Goal: Task Accomplishment & Management: Use online tool/utility

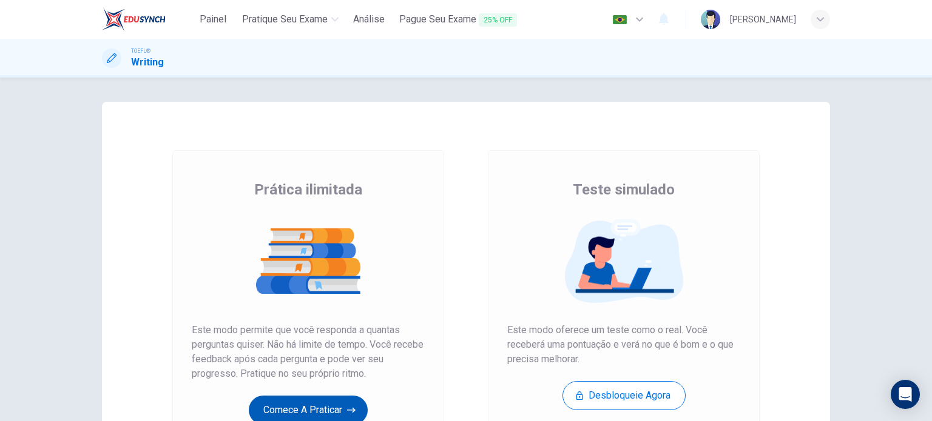
click at [328, 412] on button "Comece a praticar" at bounding box center [308, 410] width 119 height 29
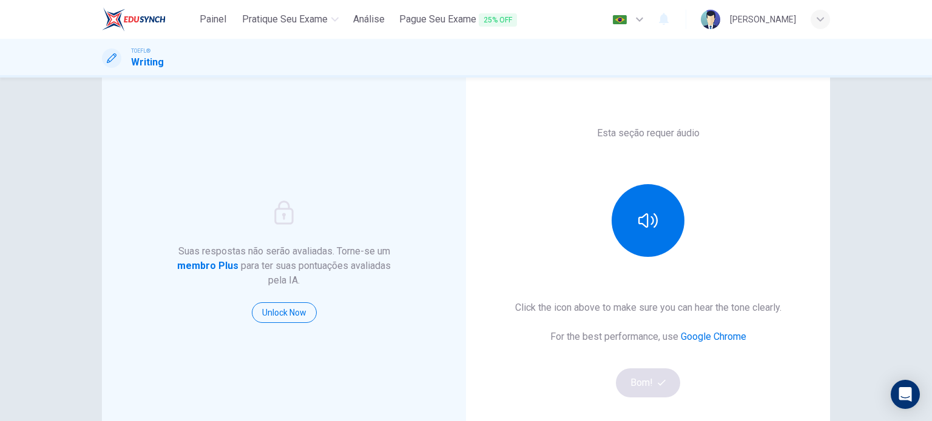
scroll to position [52, 0]
click at [633, 218] on button "button" at bounding box center [647, 219] width 73 height 73
click at [660, 387] on button "Bom!" at bounding box center [648, 382] width 65 height 29
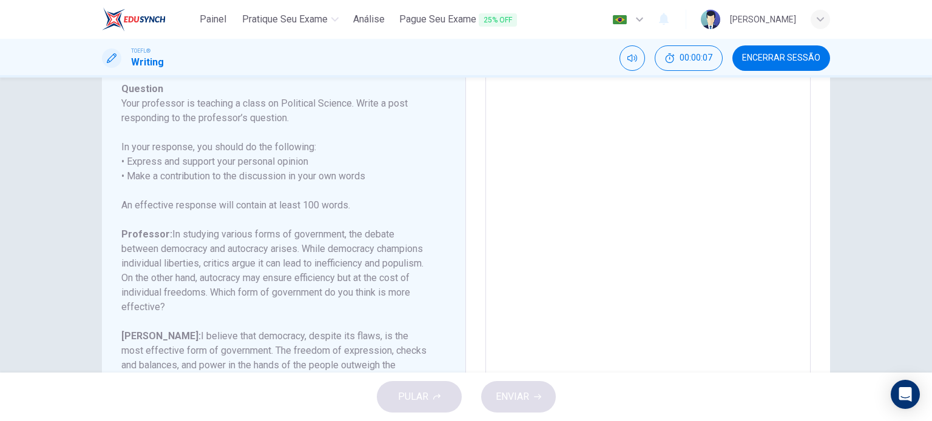
scroll to position [125, 0]
click at [540, 258] on textarea at bounding box center [648, 222] width 308 height 385
type textarea "T"
type textarea "x"
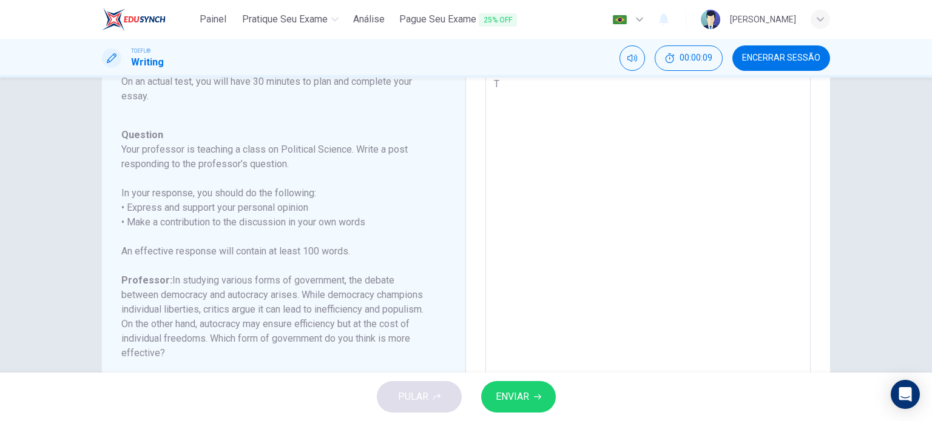
type textarea "Th"
type textarea "x"
type textarea "Thi"
type textarea "x"
type textarea "This"
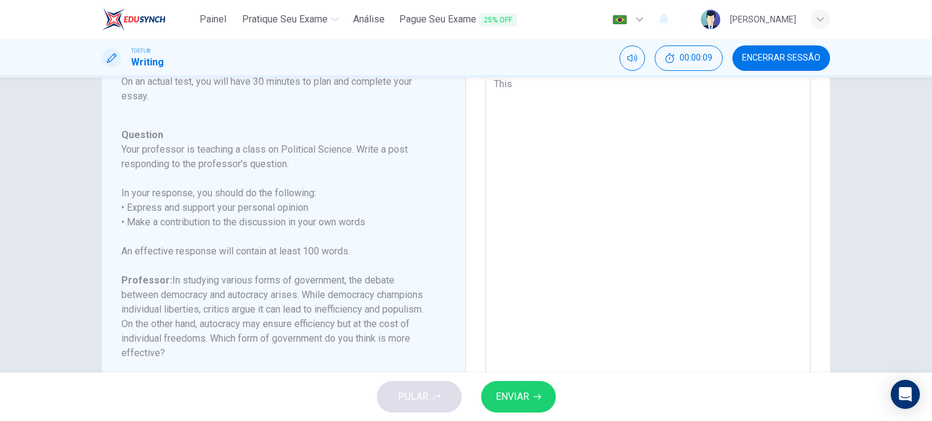
type textarea "x"
type textarea "This"
type textarea "x"
type textarea "This i"
type textarea "x"
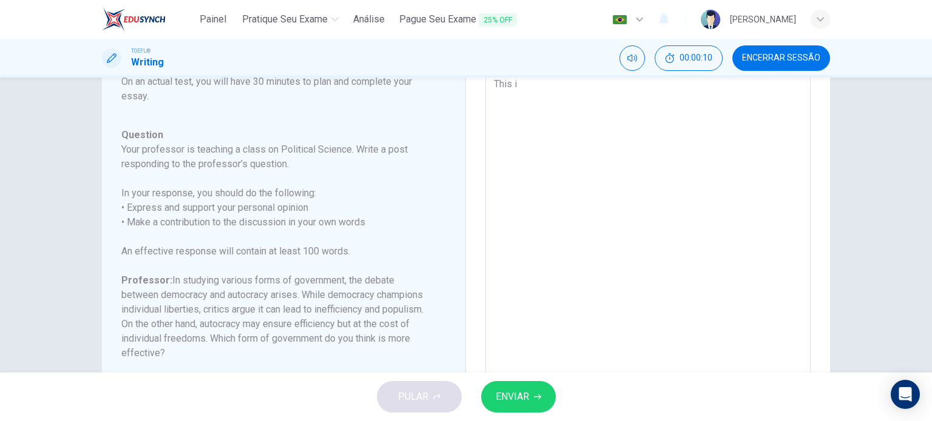
type textarea "This is"
type textarea "x"
type textarea "This is"
type textarea "x"
type textarea "This is a"
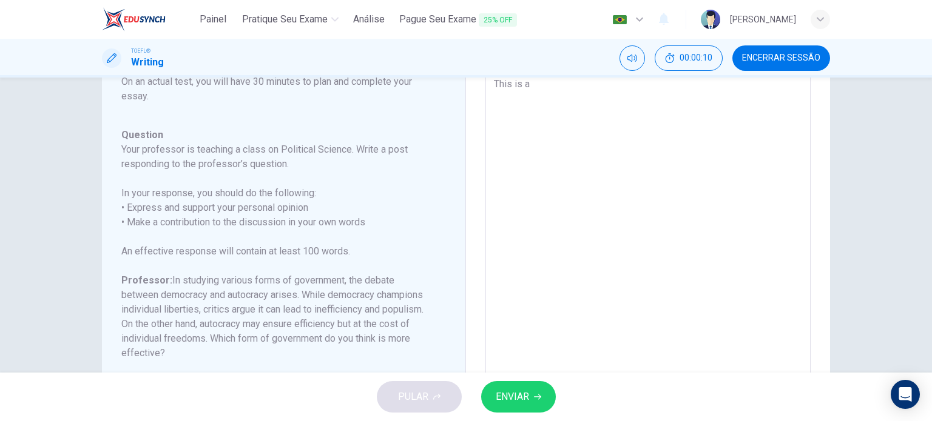
type textarea "x"
type textarea "This is a"
type textarea "x"
type textarea "This is a c"
type textarea "x"
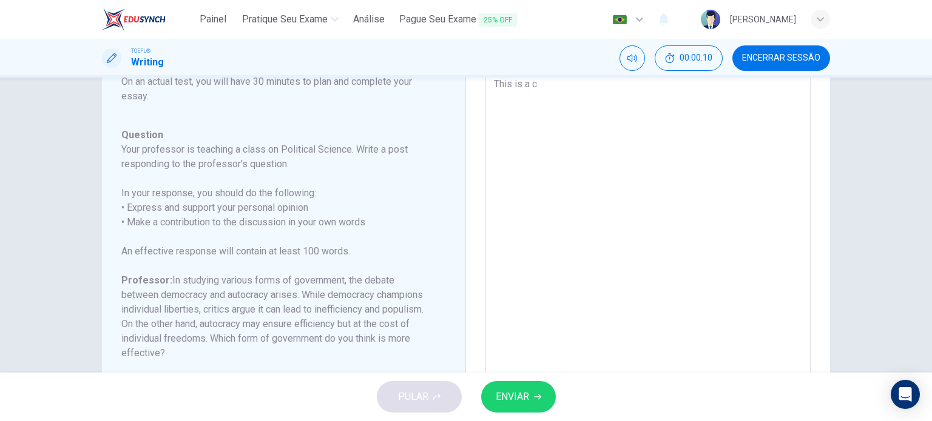
type textarea "This is a ch"
type textarea "x"
type textarea "This is a cha"
type textarea "x"
type textarea "This is a chal"
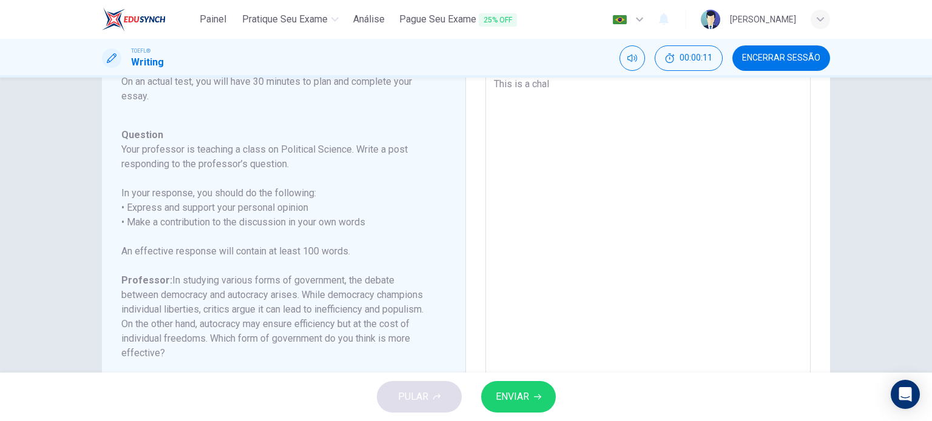
type textarea "x"
type textarea "This is a chall"
type textarea "x"
type textarea "This is a challe"
type textarea "x"
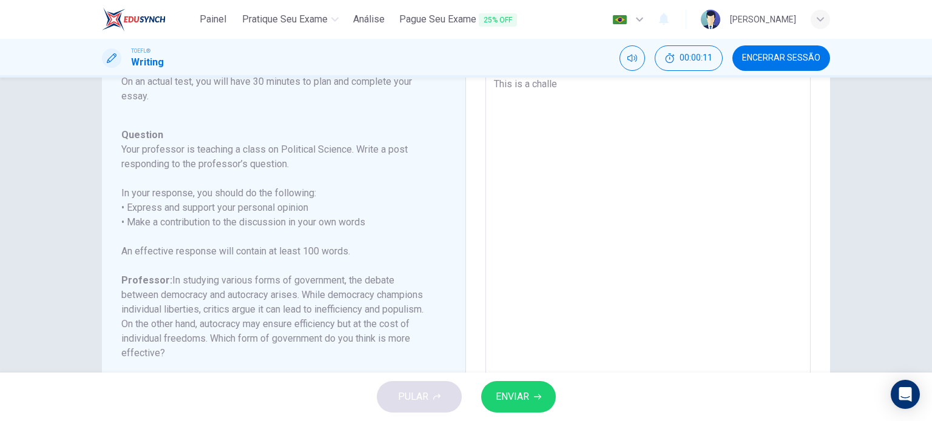
type textarea "This is a challen"
type textarea "x"
type textarea "This is a challeng"
type textarea "x"
type textarea "This is a challengi"
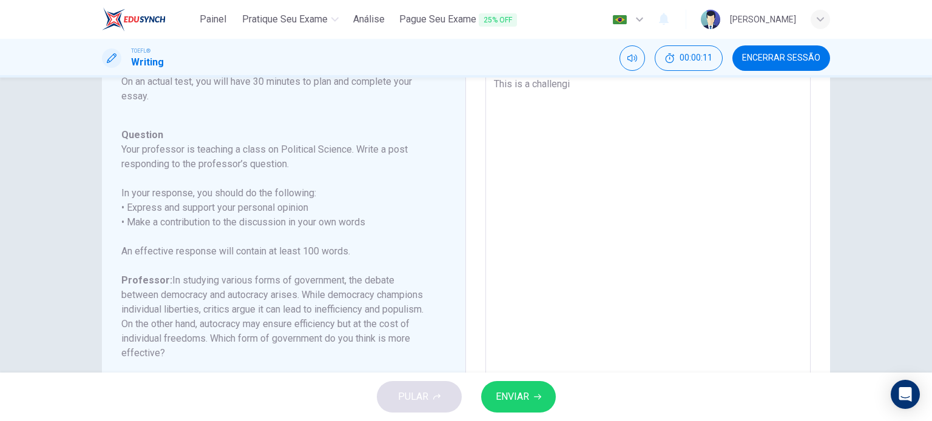
type textarea "x"
type textarea "This is a challengin"
type textarea "x"
type textarea "This is a challenging"
type textarea "x"
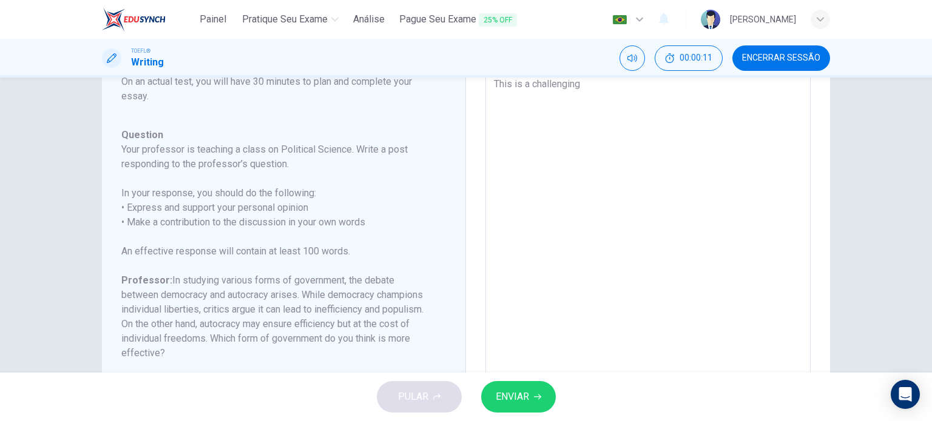
type textarea "This is a challenging"
type textarea "x"
type textarea "This is a challenging t"
type textarea "x"
type textarea "This is a challenging to"
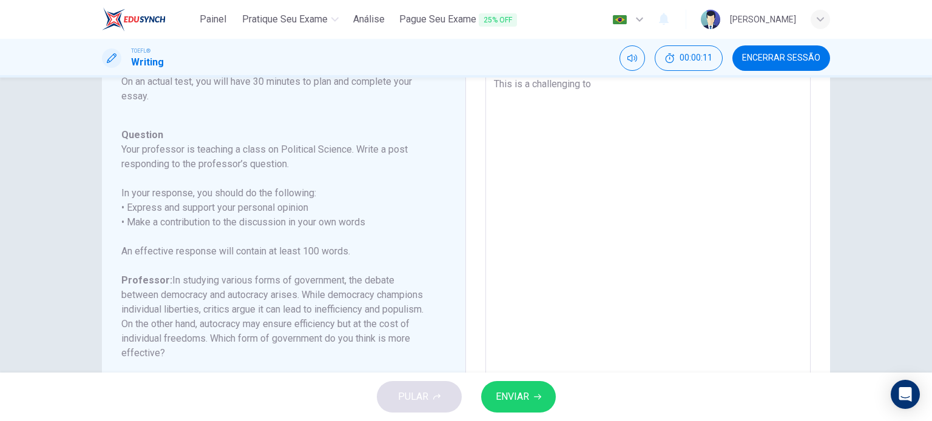
type textarea "x"
type textarea "This is a challenging top"
type textarea "x"
type textarea "This is a challenging topi"
type textarea "x"
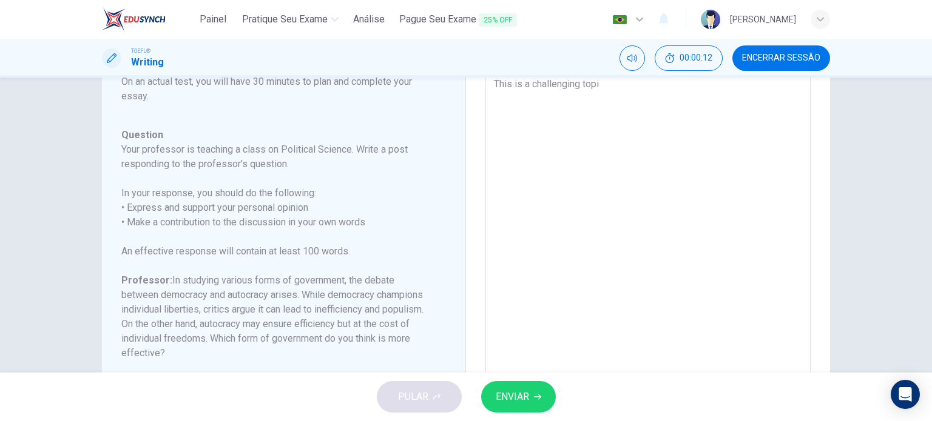
type textarea "This is a challenging topi,"
type textarea "x"
type textarea "This is a challenging topi,"
type textarea "x"
type textarea "This is a challenging topi, b"
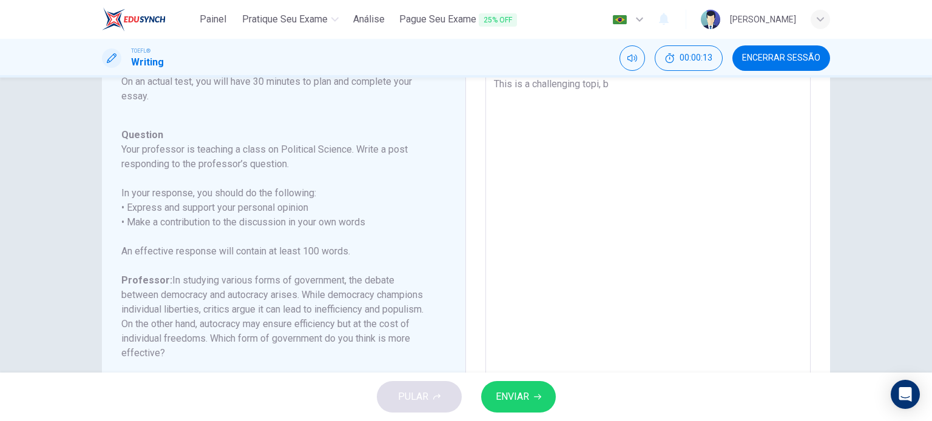
type textarea "x"
type textarea "This is a challenging topi,"
type textarea "x"
type textarea "This is a challenging topi,"
type textarea "x"
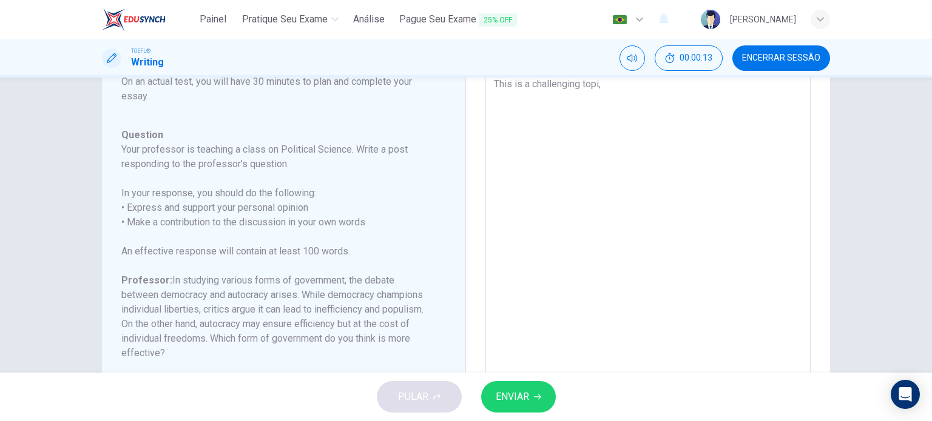
type textarea "This is a challenging topi"
type textarea "x"
type textarea "This is a challenging topic"
type textarea "x"
type textarea "This is a challenging topic,"
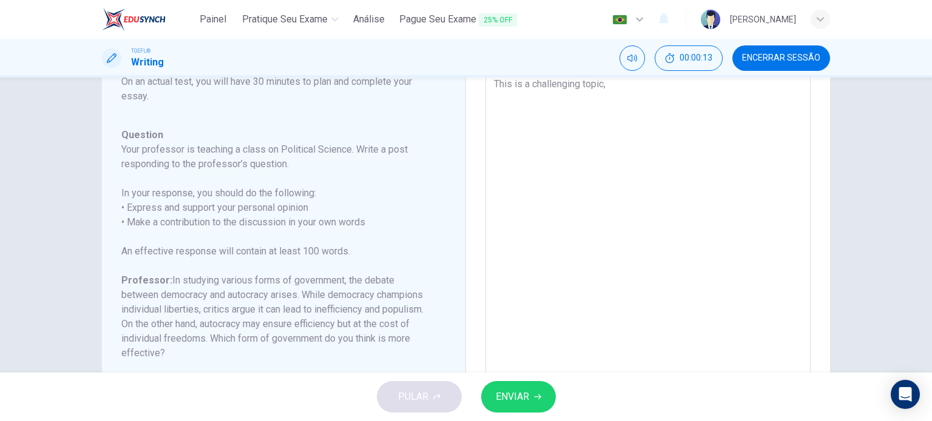
type textarea "x"
type textarea "This is a challenging topic,"
type textarea "x"
type textarea "This is a challenging topic, b"
type textarea "x"
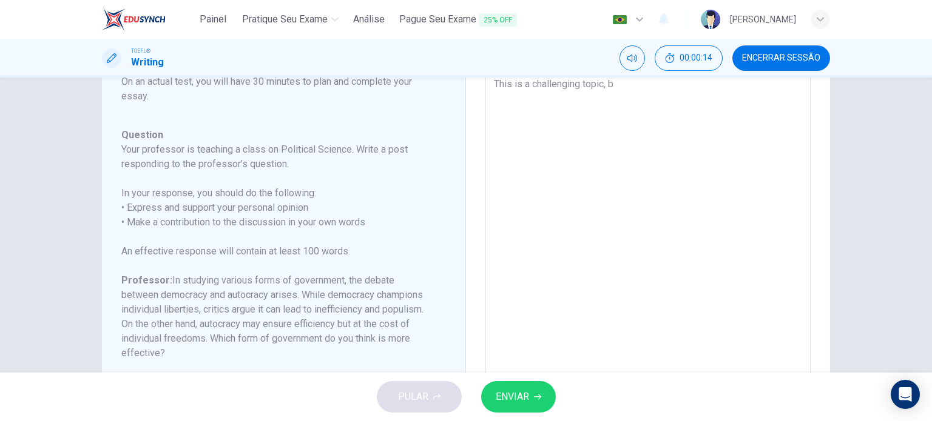
type textarea "This is a challenging topic, bu"
type textarea "x"
type textarea "This is a challenging topic, but"
type textarea "x"
type textarea "This is a challenging topic, but"
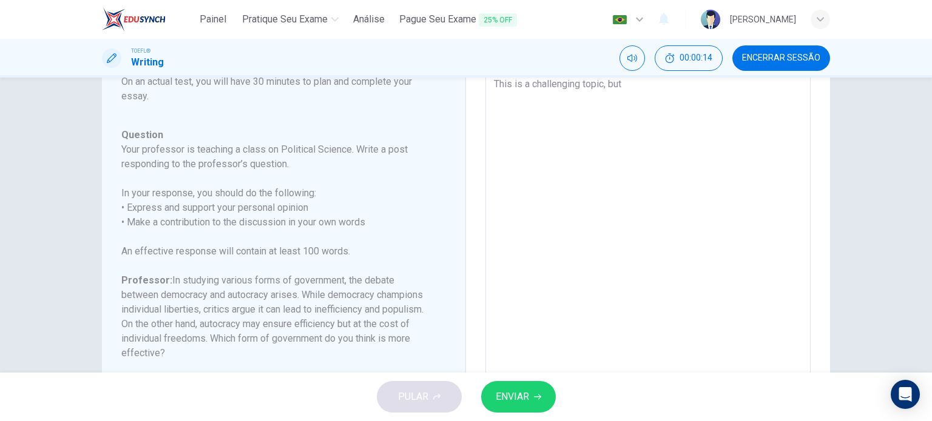
type textarea "x"
type textarea "This is a challenging topic, but I"
type textarea "x"
type textarea "This is a challenging topic, but I"
type textarea "x"
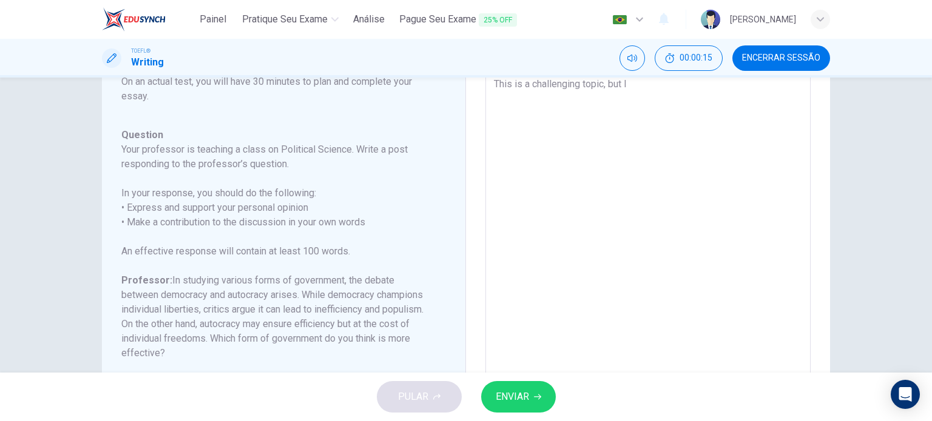
type textarea "This is a challenging topic, but I t"
type textarea "x"
type textarea "This is a challenging topic, but I th"
type textarea "x"
type textarea "This is a challenging topic, but I thi"
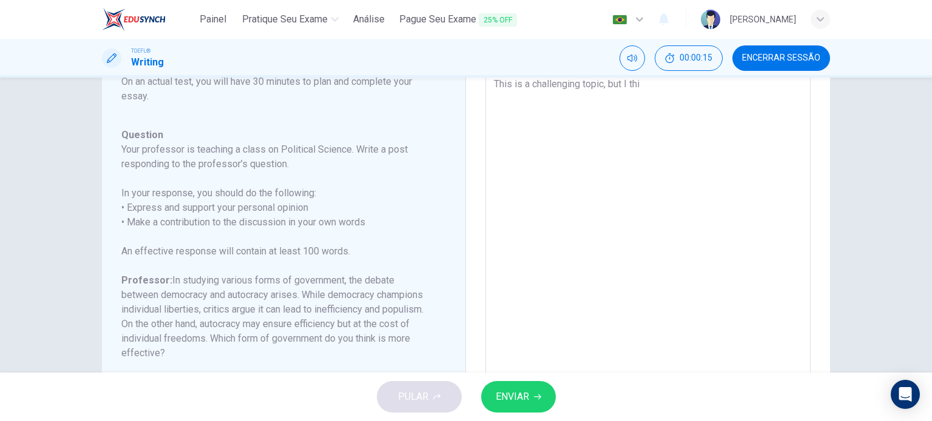
type textarea "x"
type textarea "This is a challenging topic, but I thin"
type textarea "x"
type textarea "This is a challenging topic, but I think"
type textarea "x"
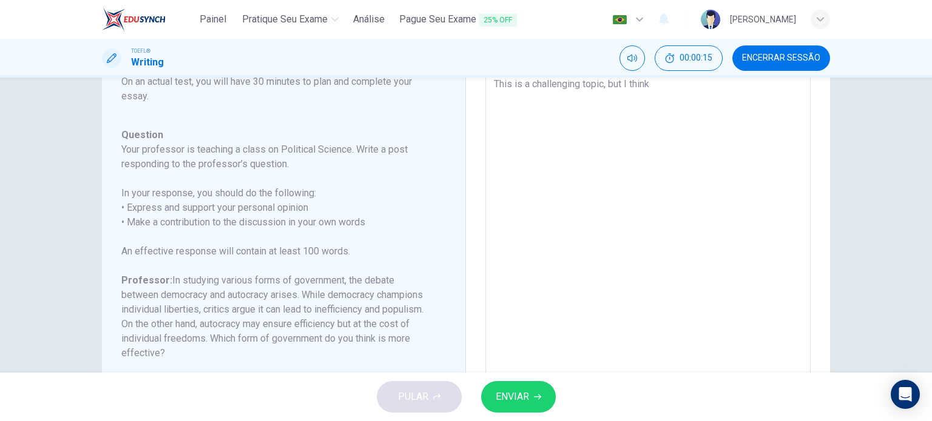
type textarea "This is a challenging topic, but I think"
type textarea "x"
type textarea "This is a challenging topic, but I think t"
type textarea "x"
type textarea "This is a challenging topic, but I think th"
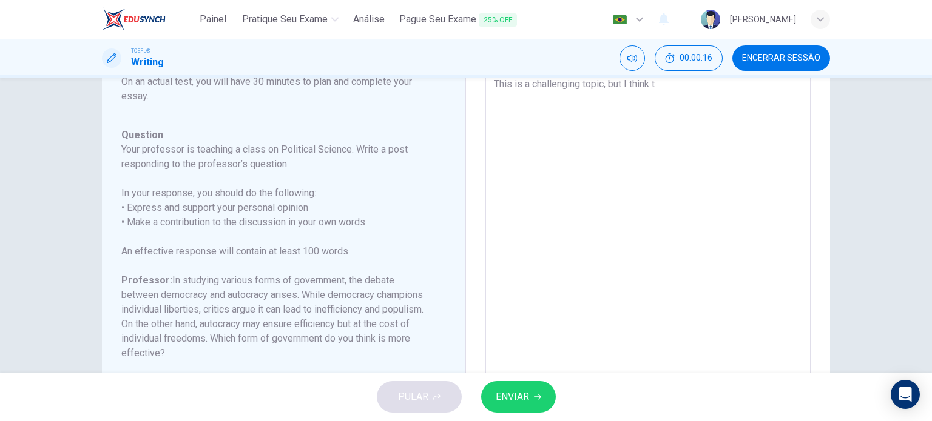
type textarea "x"
type textarea "This is a challenging topic, but I think tha"
type textarea "x"
type textarea "This is a challenging topic, but I think that"
type textarea "x"
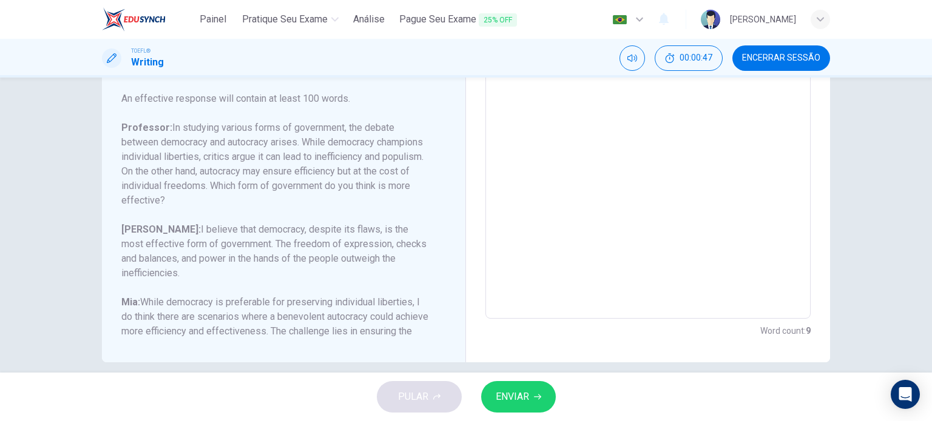
scroll to position [244, 0]
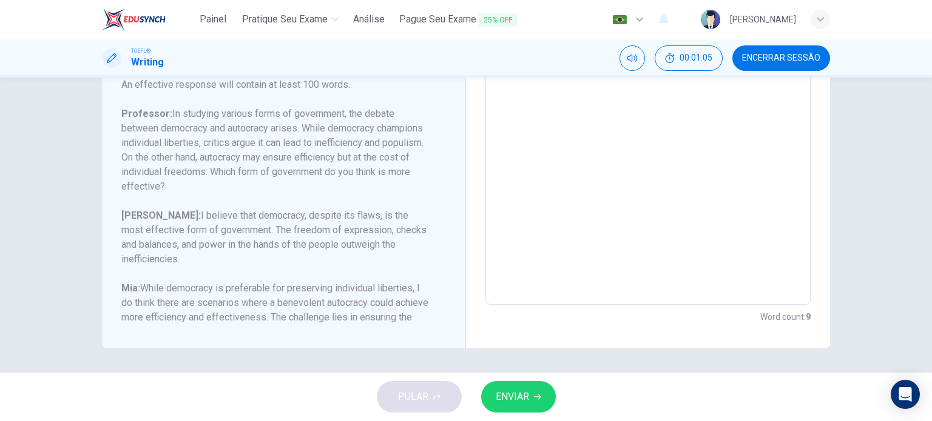
type textarea "This is a challenging topic, but I think that"
type textarea "x"
click at [764, 59] on span "Encerrar Sessão" at bounding box center [781, 58] width 78 height 10
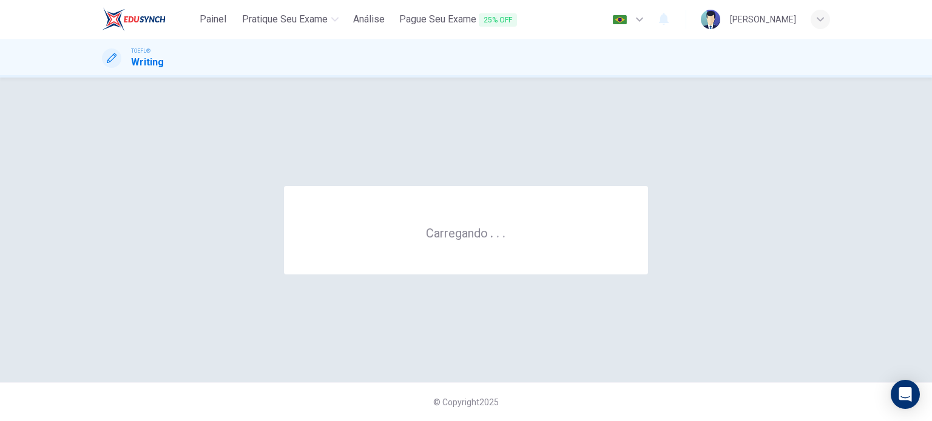
scroll to position [0, 0]
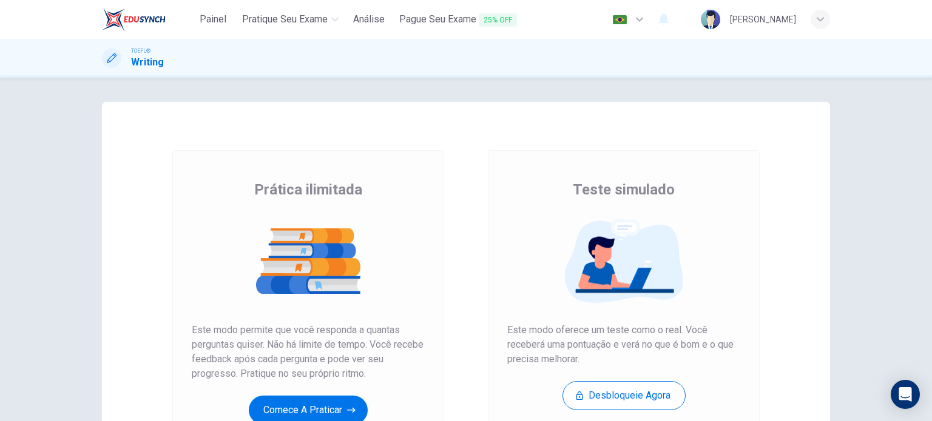
scroll to position [95, 0]
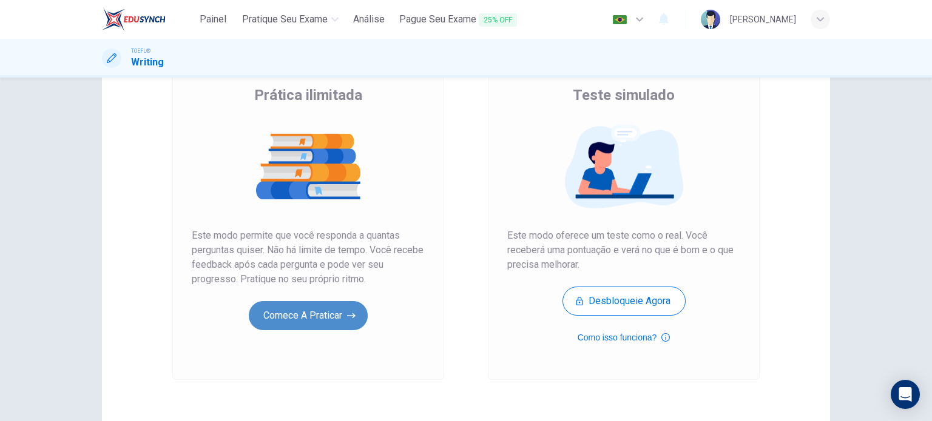
click at [321, 317] on button "Comece a praticar" at bounding box center [308, 315] width 119 height 29
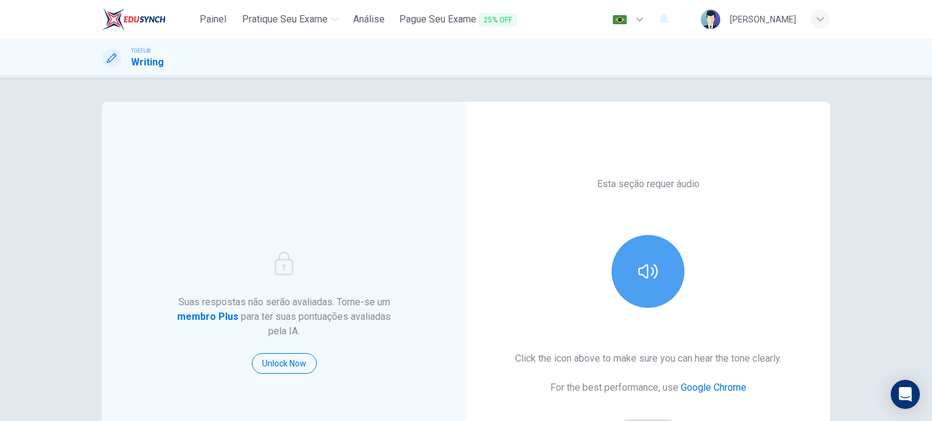
click at [667, 286] on button "button" at bounding box center [647, 271] width 73 height 73
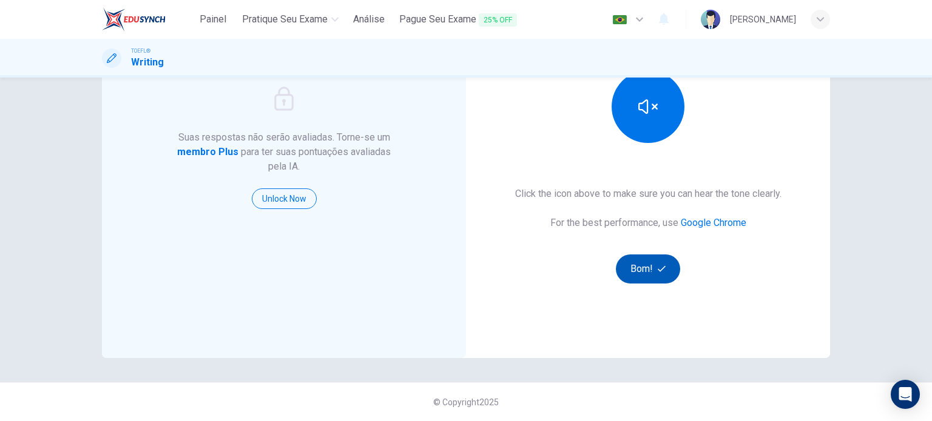
click at [633, 275] on button "Bom!" at bounding box center [648, 269] width 65 height 29
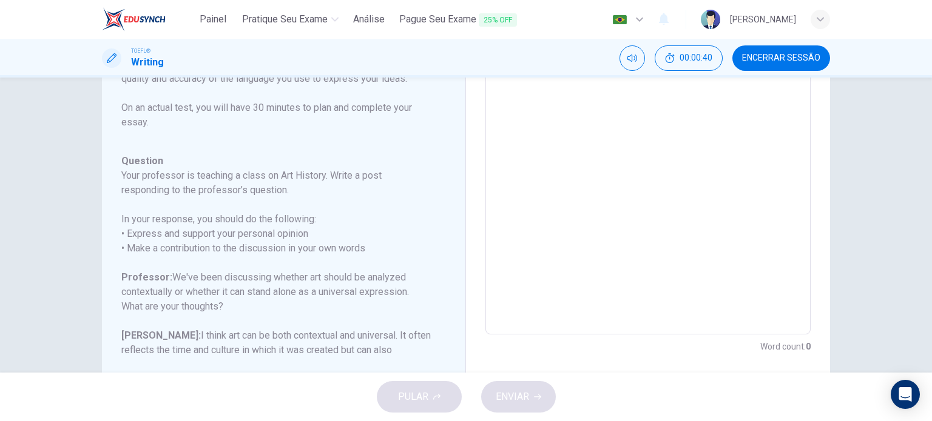
scroll to position [76, 0]
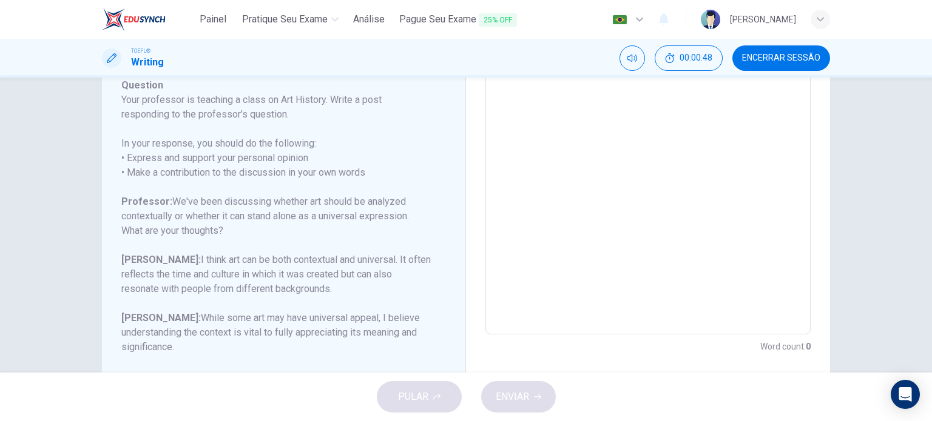
click at [560, 252] on textarea at bounding box center [648, 132] width 308 height 385
type textarea "T"
type textarea "x"
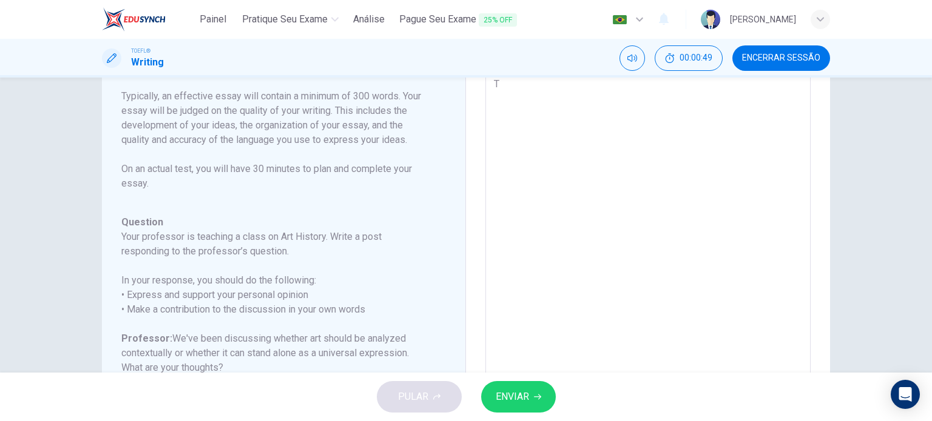
type textarea "Th"
type textarea "x"
type textarea "Thi"
type textarea "x"
type textarea "This"
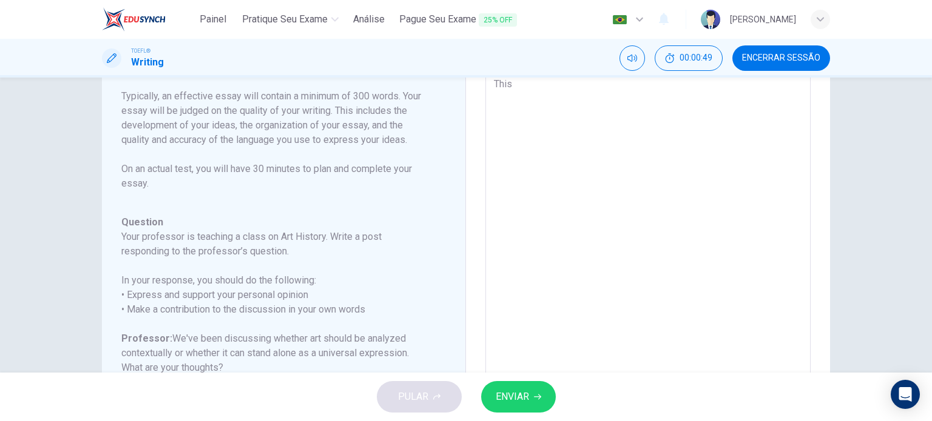
type textarea "x"
type textarea "This"
type textarea "x"
type textarea "This i"
type textarea "x"
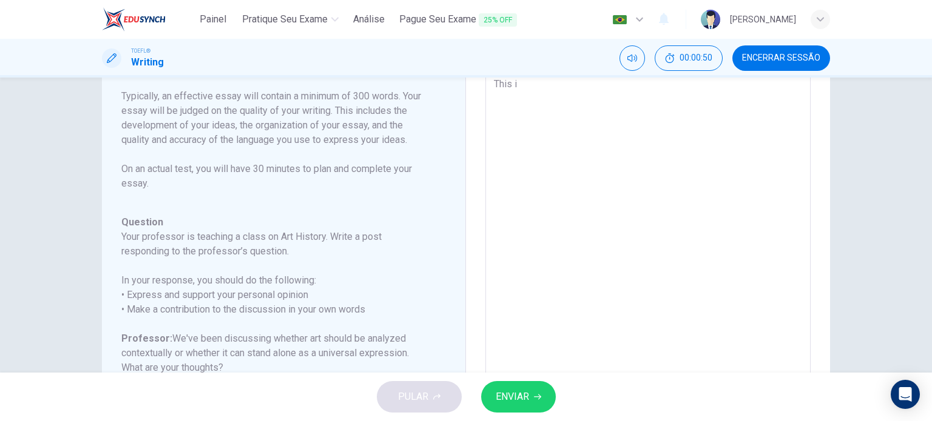
type textarea "This is"
type textarea "x"
type textarea "This is"
type textarea "x"
type textarea "This is a"
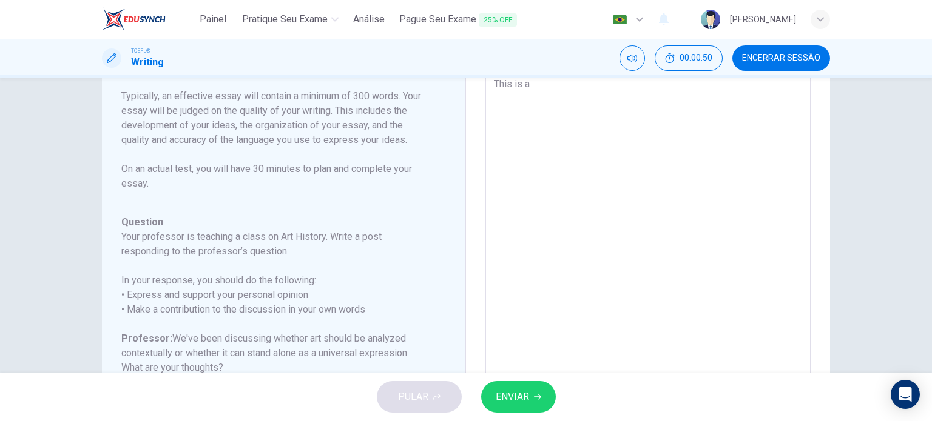
type textarea "x"
type textarea "This is a"
type textarea "x"
type textarea "This is a c"
type textarea "x"
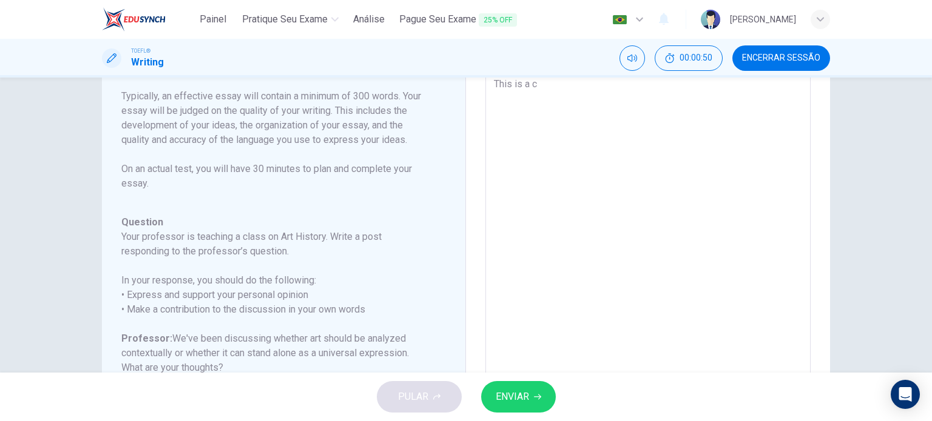
type textarea "This is a ch"
type textarea "x"
type textarea "This is a cha"
type textarea "x"
type textarea "This is a chal"
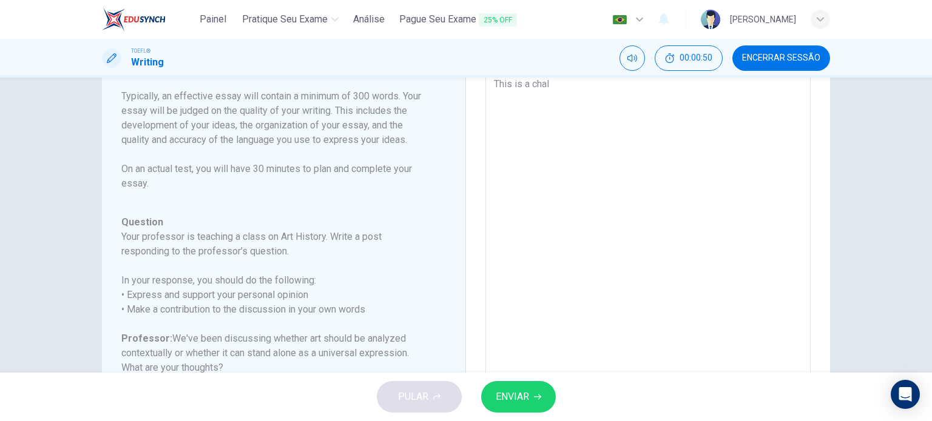
type textarea "x"
type textarea "This is a chall"
type textarea "x"
type textarea "This is a challe"
type textarea "x"
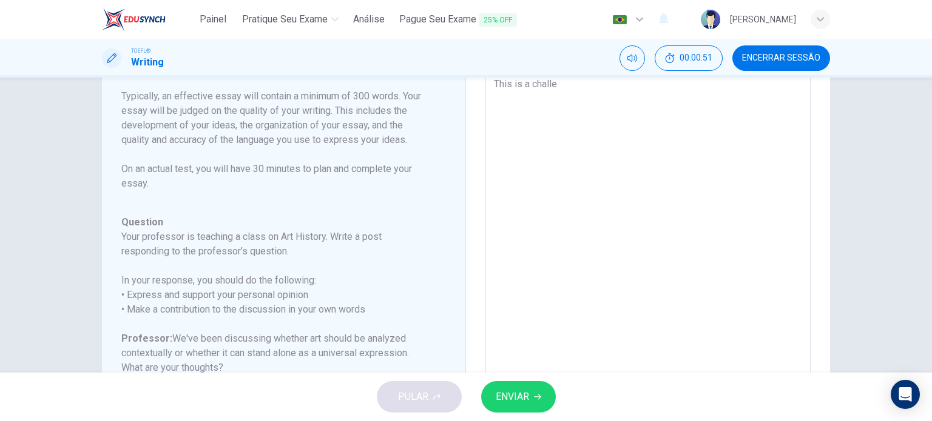
type textarea "This is a challen"
type textarea "x"
type textarea "This is a challeng"
type textarea "x"
type textarea "This is a challengi"
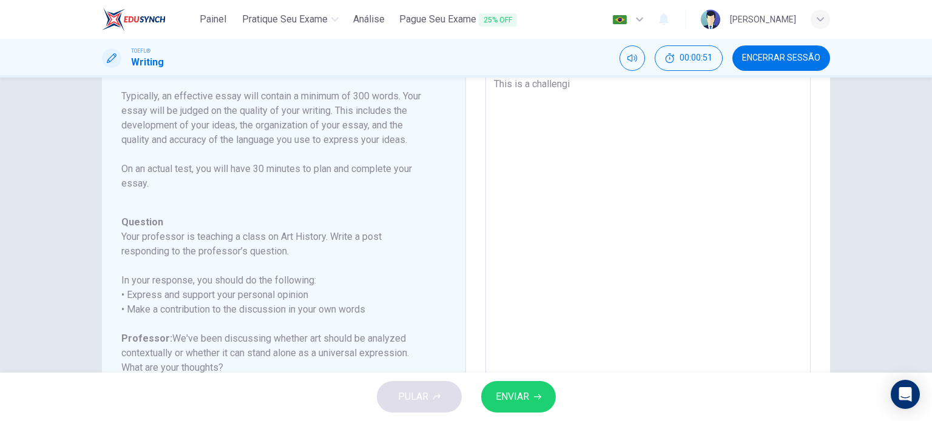
type textarea "x"
type textarea "This is a challengin"
type textarea "x"
type textarea "This is a challenging"
type textarea "x"
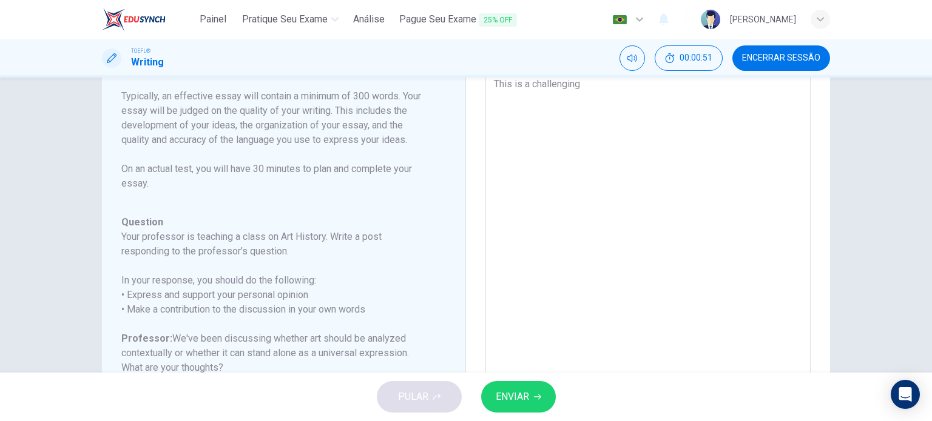
type textarea "This is a challenging"
type textarea "x"
type textarea "This is a challenging t"
type textarea "x"
type textarea "This is a challenging to"
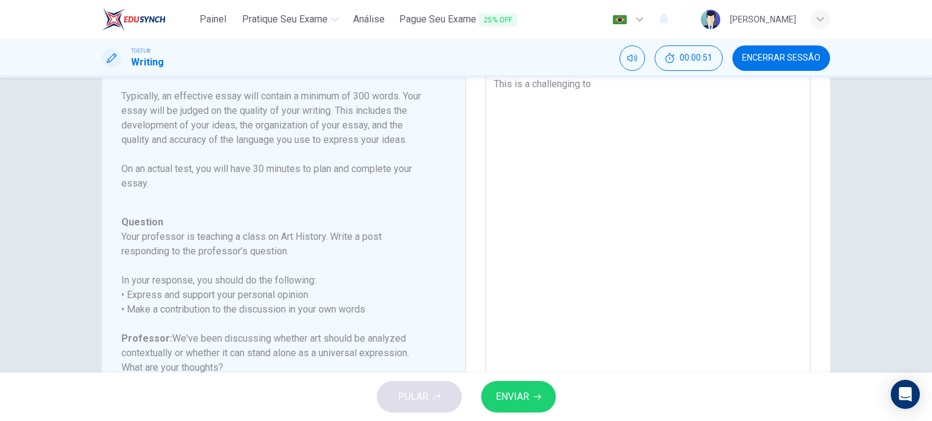
type textarea "x"
type textarea "This is a challenging top"
type textarea "x"
type textarea "This is a challenging topi"
type textarea "x"
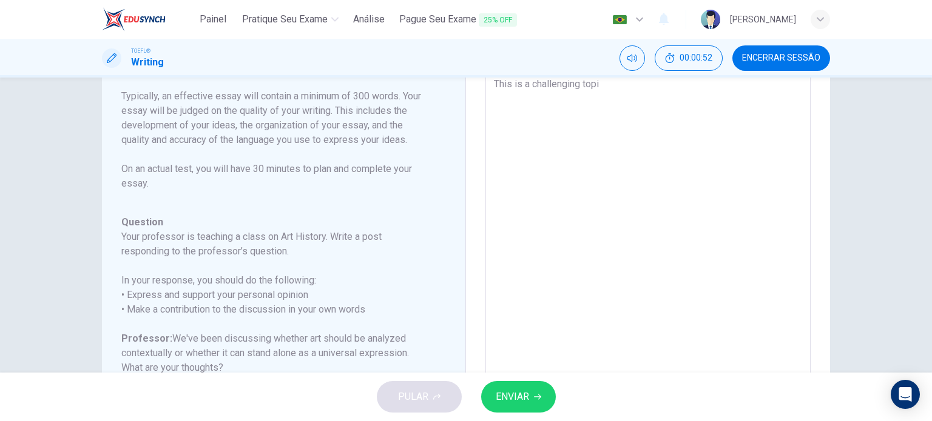
type textarea "This is a challenging topic"
type textarea "x"
type textarea "This is a challenging topic,"
type textarea "x"
type textarea "This is a challenging topic,"
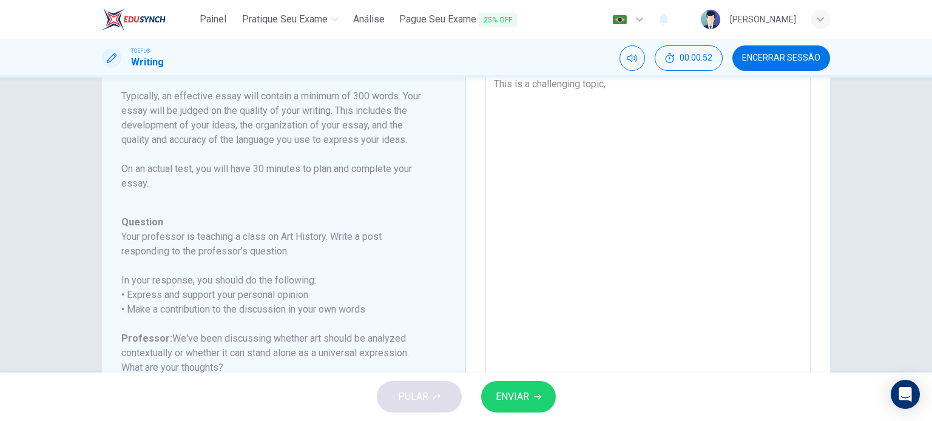
type textarea "x"
type textarea "This is a challenging topic, b"
type textarea "x"
type textarea "This is a challenging topic, bu"
type textarea "x"
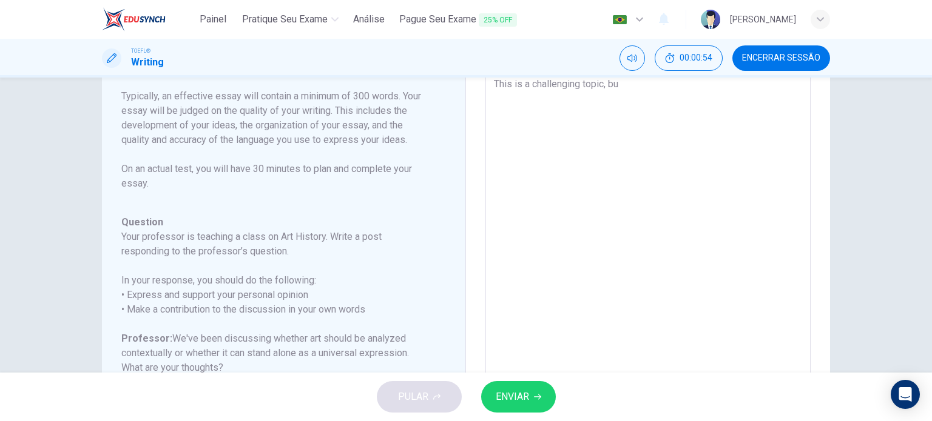
type textarea "This is a challenging topic, but"
type textarea "x"
type textarea "This is a challenging topic, but"
type textarea "x"
type textarea "This is a challenging topic, but I"
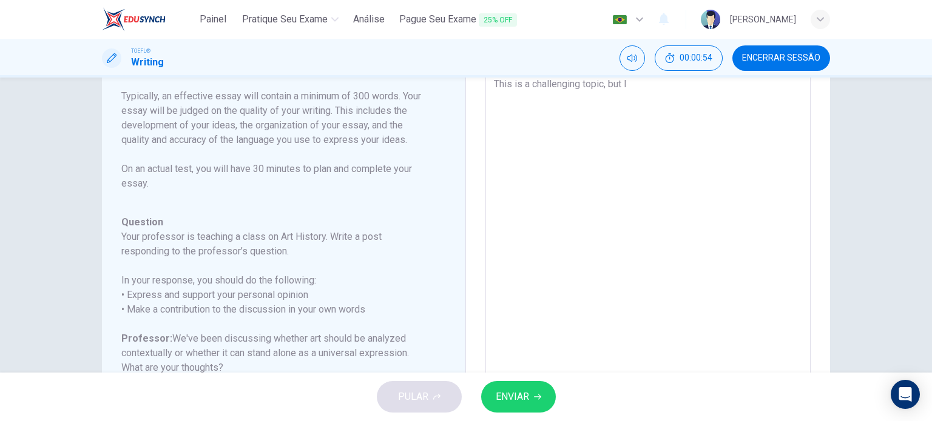
type textarea "x"
type textarea "This is a challenging topic, but I"
type textarea "x"
type textarea "This is a challenging topic, but I t"
type textarea "x"
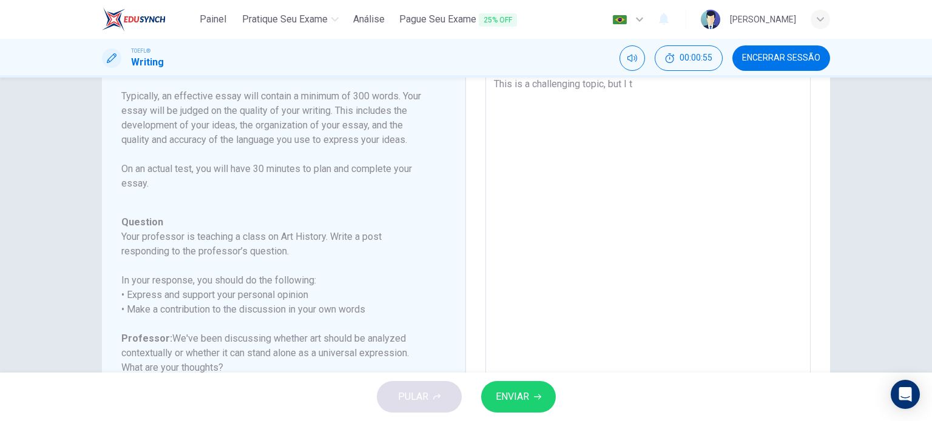
type textarea "This is a challenging topic, but I th"
type textarea "x"
type textarea "This is a challenging topic, but I thi"
type textarea "x"
type textarea "This is a challenging topic, but I thin"
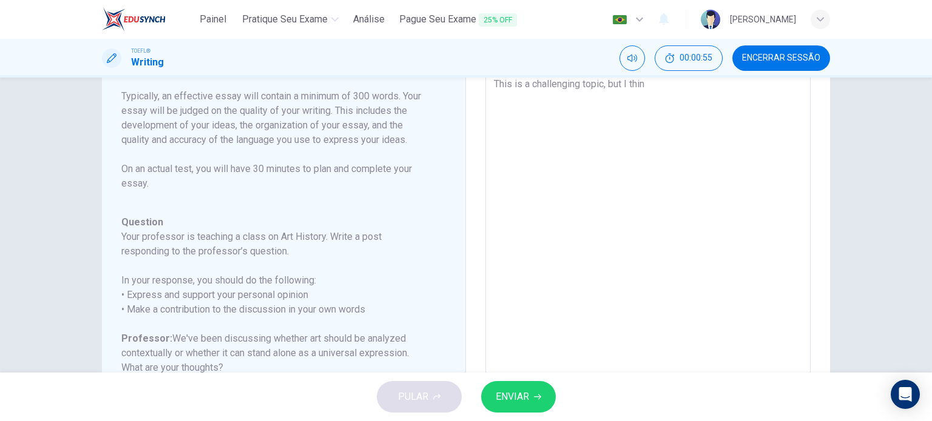
type textarea "x"
type textarea "This is a challenging topic, but I think"
type textarea "x"
type textarea "This is a challenging topic, but I think"
type textarea "x"
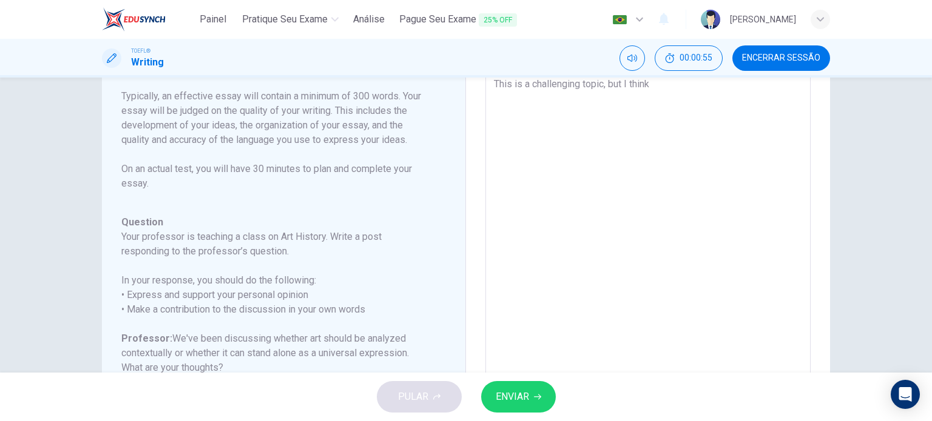
type textarea "This is a challenging topic, but I think t"
type textarea "x"
type textarea "This is a challenging topic, but I think th"
type textarea "x"
type textarea "This is a challenging topic, but I think tha"
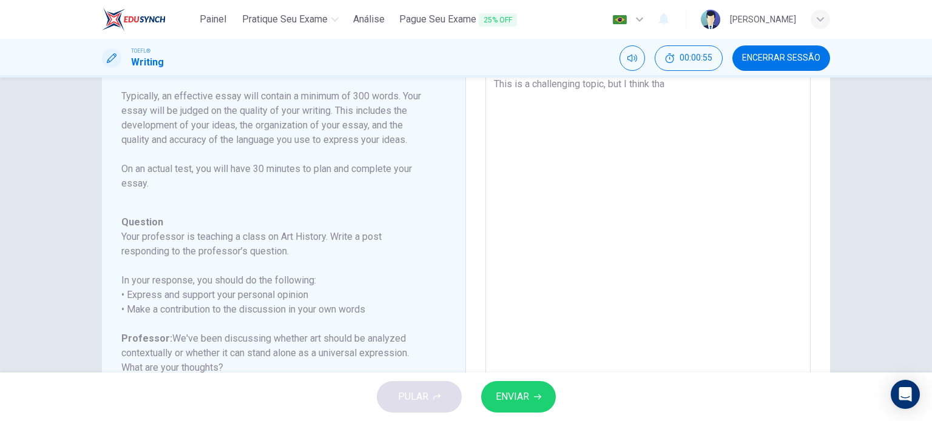
type textarea "x"
type textarea "This is a challenging topic, but I think that"
type textarea "x"
type textarea "This is a challenging topic, but I think that"
type textarea "x"
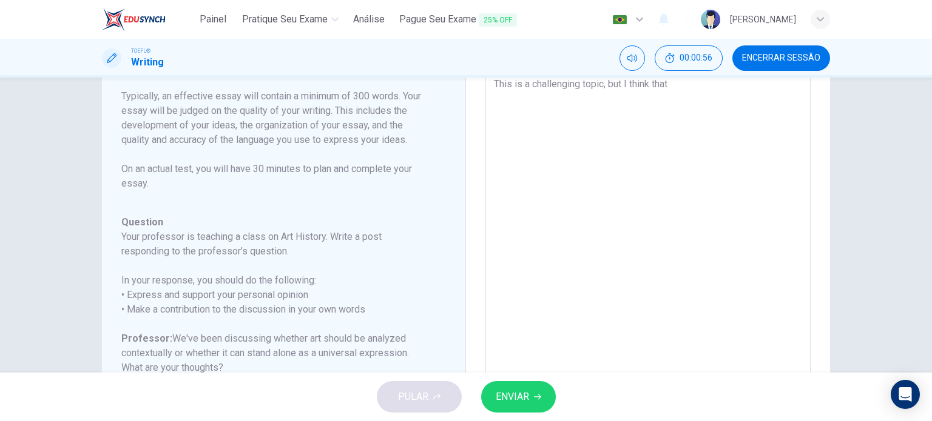
type textarea "This is a challenging topic, but I think that i"
type textarea "x"
type textarea "This is a challenging topic, but I think that it"
type textarea "x"
type textarea "This is a challenging topic, but I think that it"
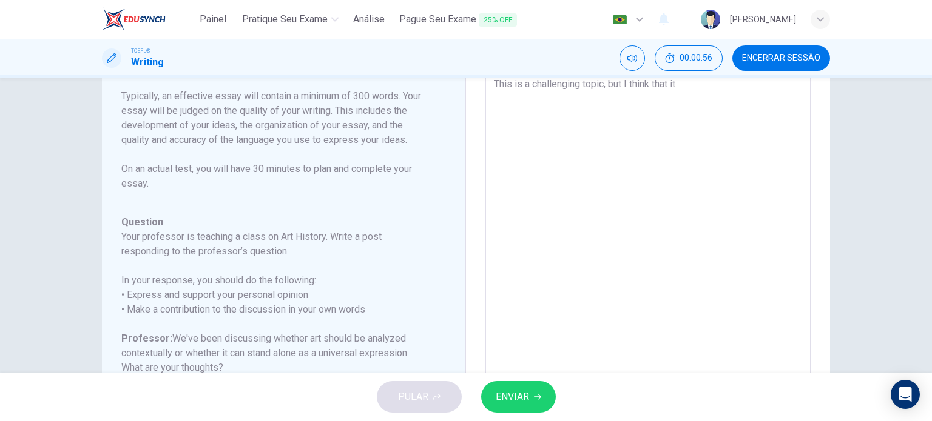
type textarea "x"
type textarea "This is a challenging topic, but I think that it i"
type textarea "x"
type textarea "This is a challenging topic, but I think that it is"
type textarea "x"
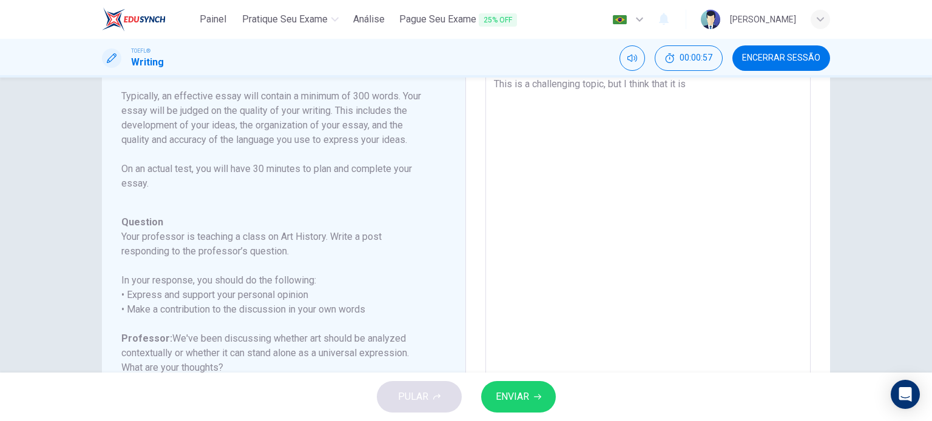
type textarea "This is a challenging topic, but I think that it is"
type textarea "x"
type textarea "This is a challenging topic, but I think that it is i"
type textarea "x"
type textarea "This is a challenging topic, but I think that it is im"
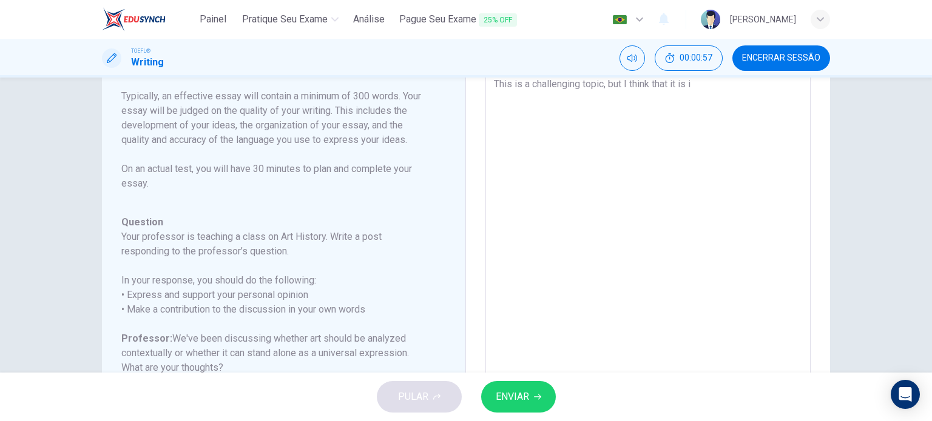
type textarea "x"
type textarea "This is a challenging topic, but I think that it is imp"
type textarea "x"
type textarea "This is a challenging topic, but I think that it is impo"
type textarea "x"
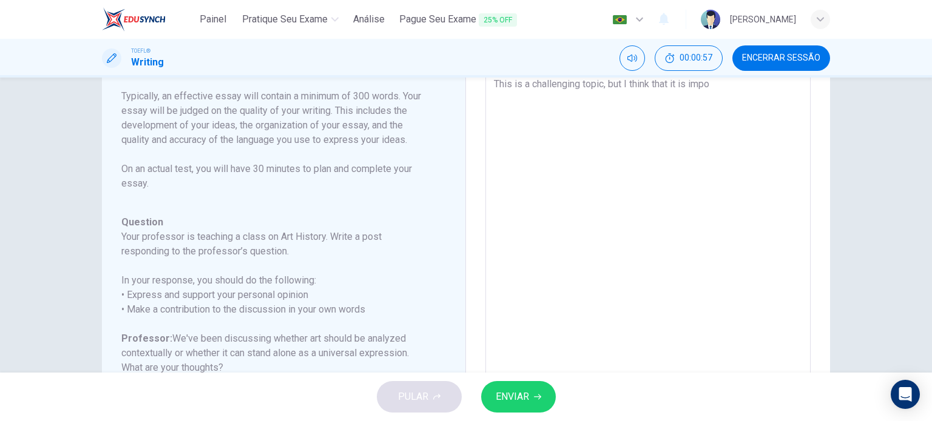
type textarea "This is a challenging topic, but I think that it is impor"
type textarea "x"
type textarea "This is a challenging topic, but I think that it is import"
type textarea "x"
type textarea "This is a challenging topic, but I think that it is importn"
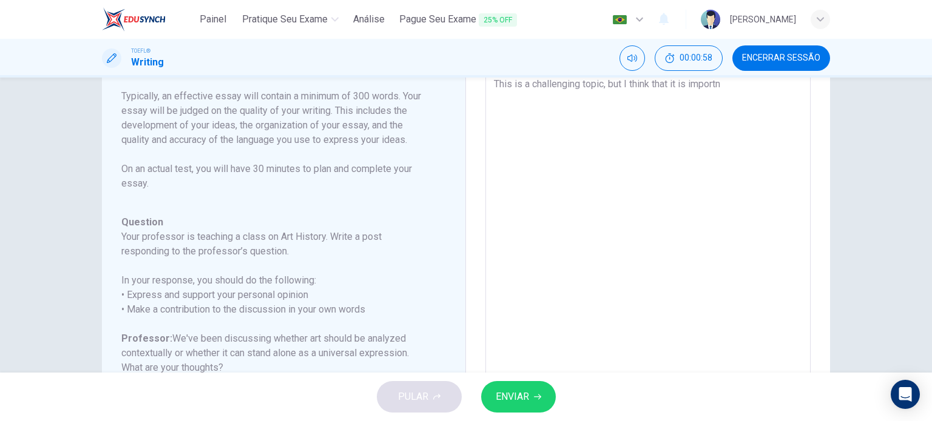
type textarea "x"
type textarea "This is a challenging topic, but I think that it is import"
type textarea "x"
type textarea "This is a challenging topic, but I think that it is importa"
type textarea "x"
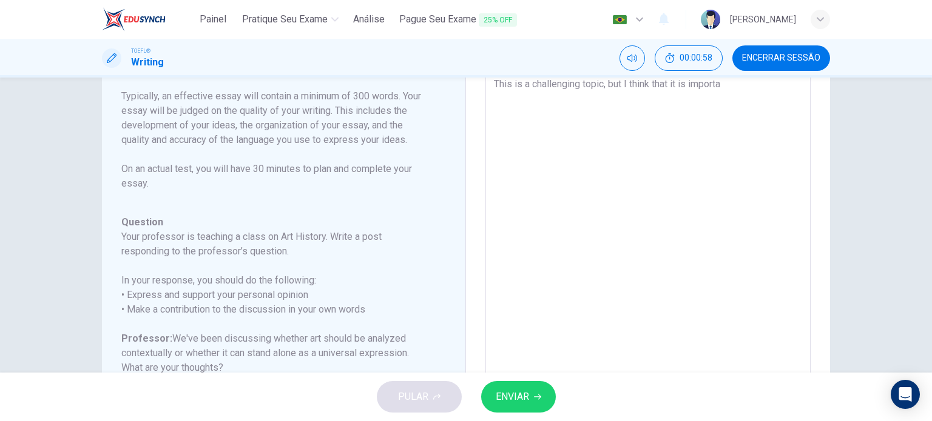
type textarea "This is a challenging topic, but I think that it is importan"
type textarea "x"
type textarea "This is a challenging topic, but I think that it is important"
type textarea "x"
type textarea "This is a challenging topic, but I think that it is important"
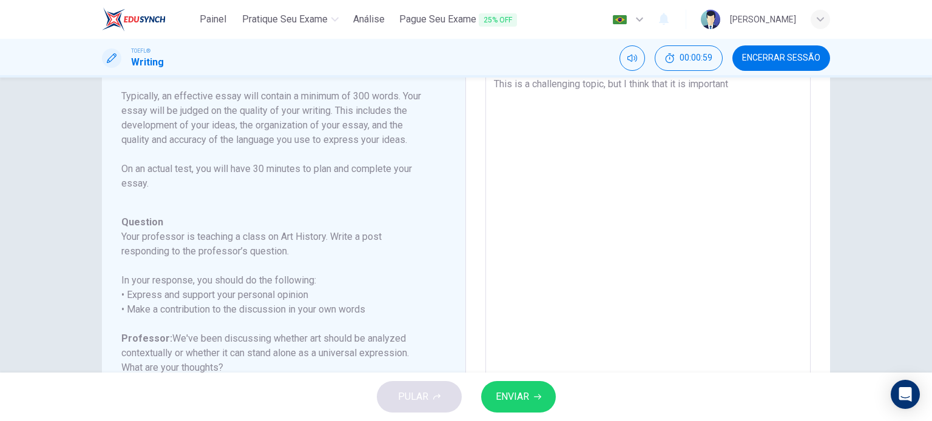
type textarea "x"
type textarea "This is a challenging topic, but I think that it is important I"
type textarea "x"
type textarea "This is a challenging topic, but I think that it is important I"
type textarea "x"
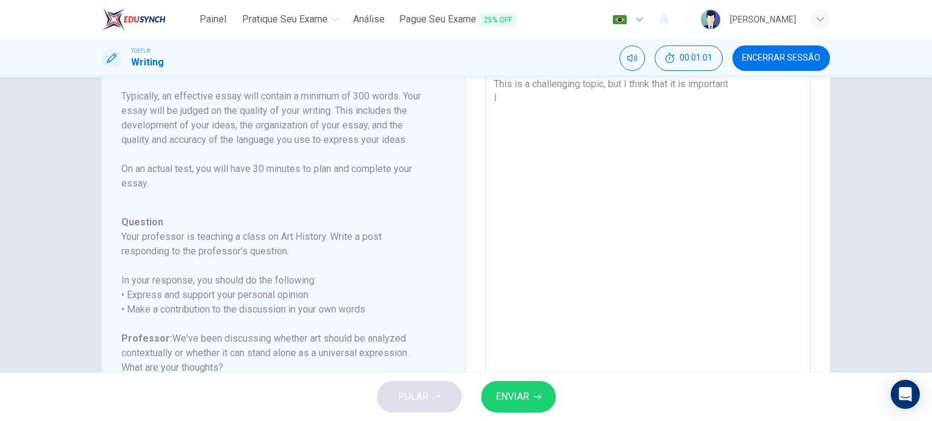
type textarea "This is a challenging topic, but I think that it is important I a"
type textarea "x"
type textarea "This is a challenging topic, but I think that it is important I"
type textarea "x"
type textarea "This is a challenging topic, but I think that it is important I s"
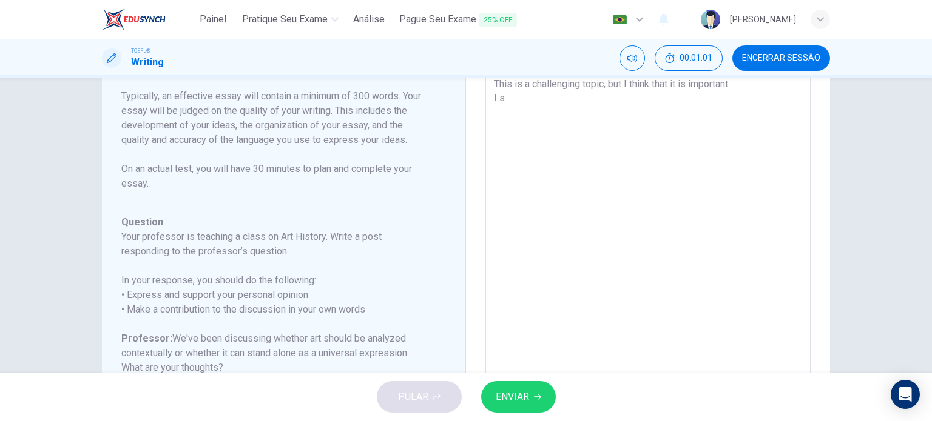
type textarea "x"
type textarea "This is a challenging topic, but I think that it is important I st"
type textarea "x"
type textarea "This is a challenging topic, but I think that it is important I str"
type textarea "x"
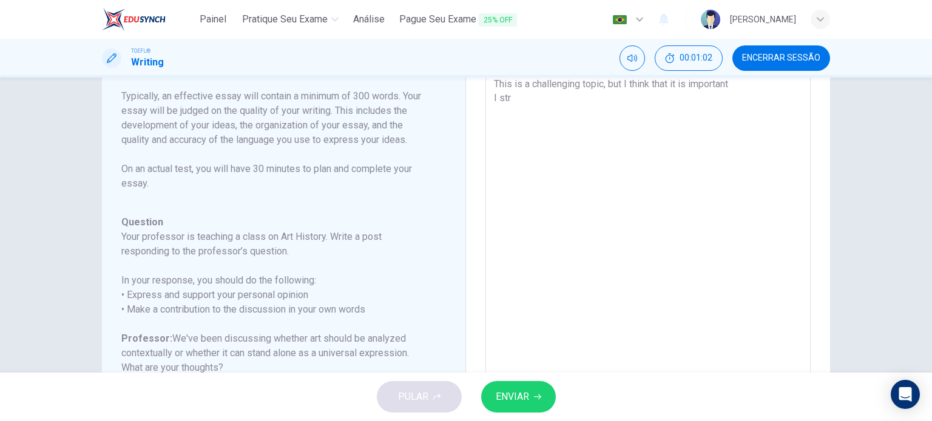
type textarea "This is a challenging topic, but I think that it is important I stro"
type textarea "x"
type textarea "This is a challenging topic, but I think that it is important I stron"
type textarea "x"
type textarea "This is a challenging topic, but I think that it is important I strong"
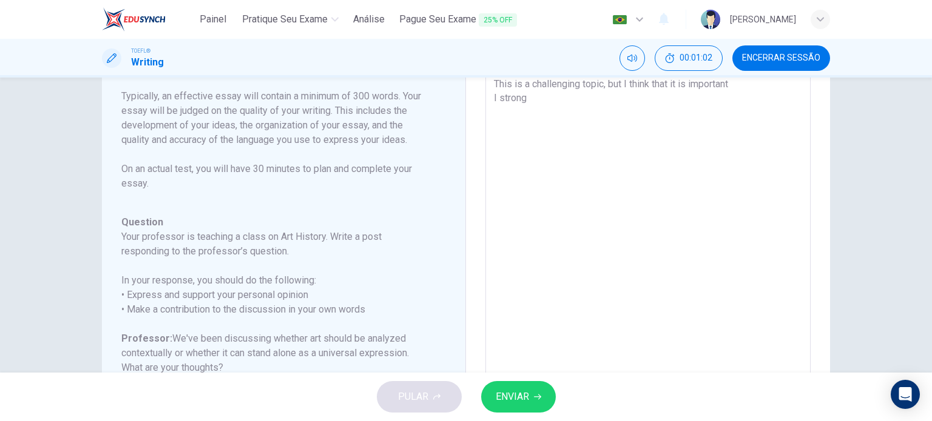
type textarea "x"
type textarea "This is a challenging topic, but I think that it is important I strongl"
type textarea "x"
type textarea "This is a challenging topic, but I think that it is important I strongly"
type textarea "x"
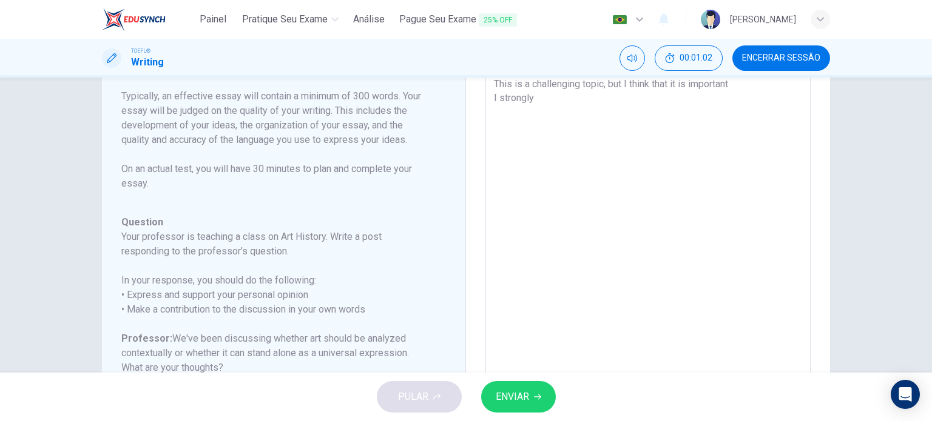
type textarea "This is a challenging topic, but I think that it is important I strongly"
type textarea "x"
type textarea "This is a challenging topic, but I think that it is important I strongly a"
type textarea "x"
type textarea "This is a challenging topic, but I think that it is important I strongly ag"
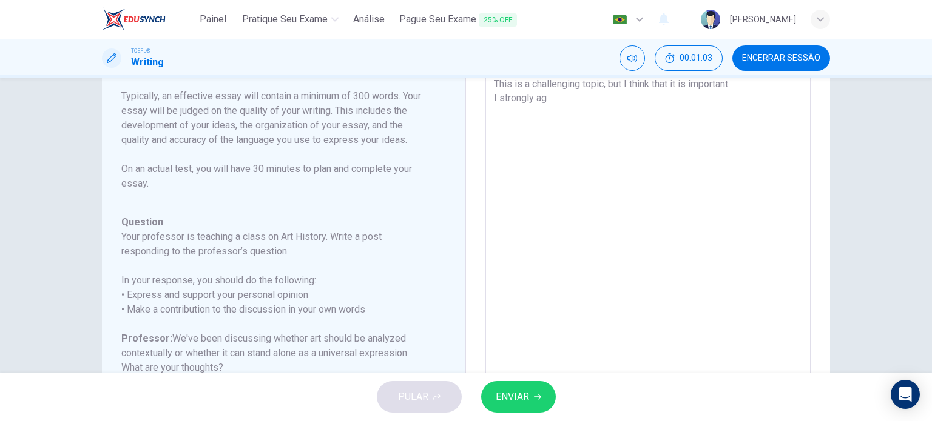
type textarea "x"
type textarea "This is a challenging topic, but I think that it is important I strongly agr"
type textarea "x"
type textarea "This is a challenging topic, but I think that it is important I strongly agre"
type textarea "x"
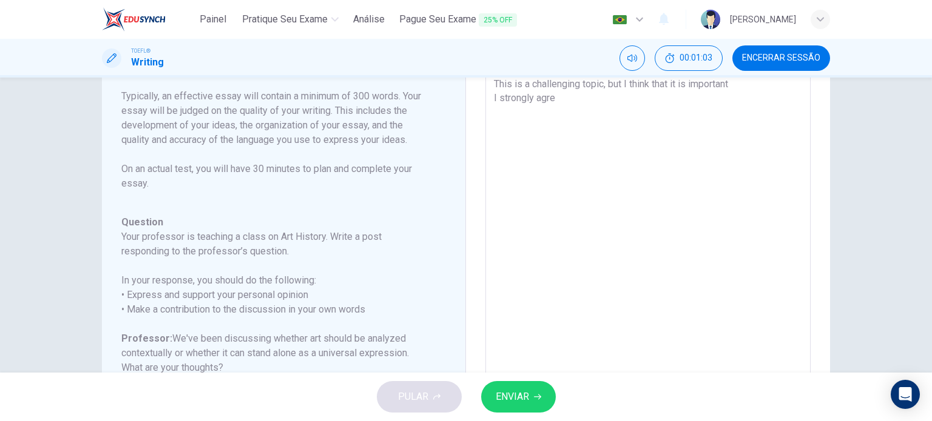
type textarea "This is a challenging topic, but I think that it is important I strongly agree"
type textarea "x"
type textarea "This is a challenging topic, but I think that it is important I strongly agree"
type textarea "x"
type textarea "This is a challenging topic, but I think that it is important I strongly agree w"
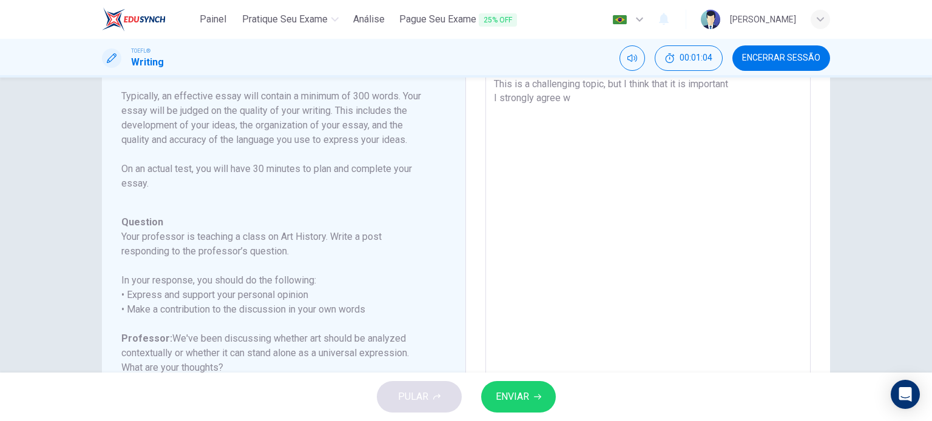
type textarea "x"
type textarea "This is a challenging topic, but I think that it is important I strongly agree …"
type textarea "x"
type textarea "This is a challenging topic, but I think that it is important I strongly agree …"
type textarea "x"
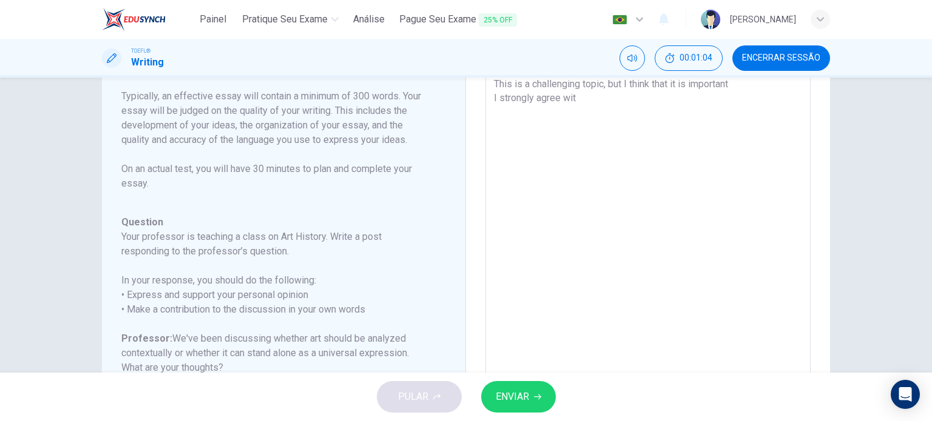
type textarea "This is a challenging topic, but I think that it is important I strongly agree …"
type textarea "x"
type textarea "This is a challenging topic, but I think that it is important I strongly agree …"
type textarea "x"
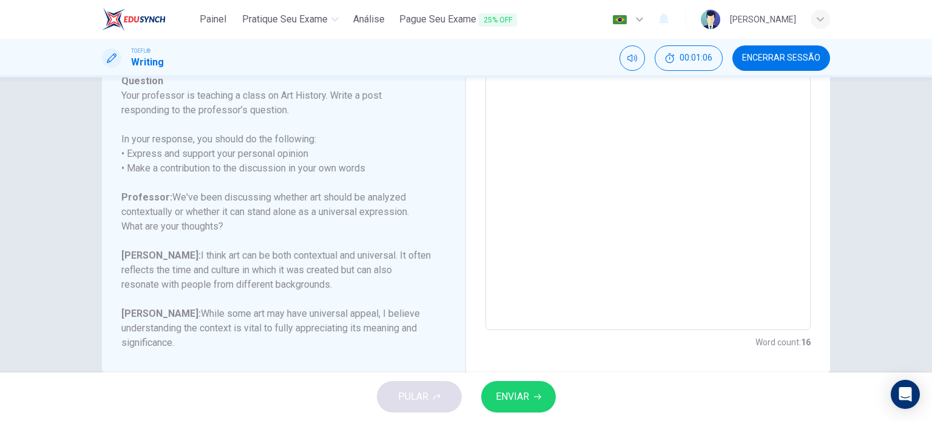
type textarea "This is a challenging topic, but I think that it is important I strongly agree …"
type textarea "x"
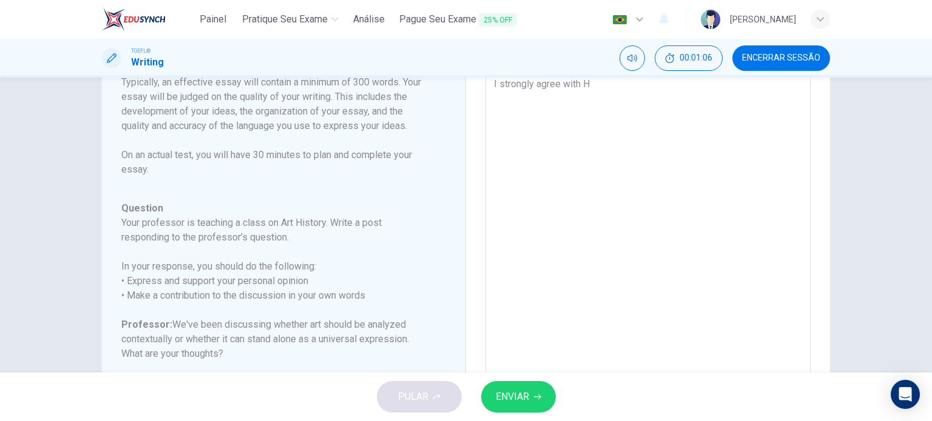
type textarea "This is a challenging topic, but I think that it is important I strongly agree …"
type textarea "x"
type textarea "This is a challenging topic, but I think that it is important I strongly agree …"
type textarea "x"
type textarea "This is a challenging topic, but I think that it is important I strongly agree …"
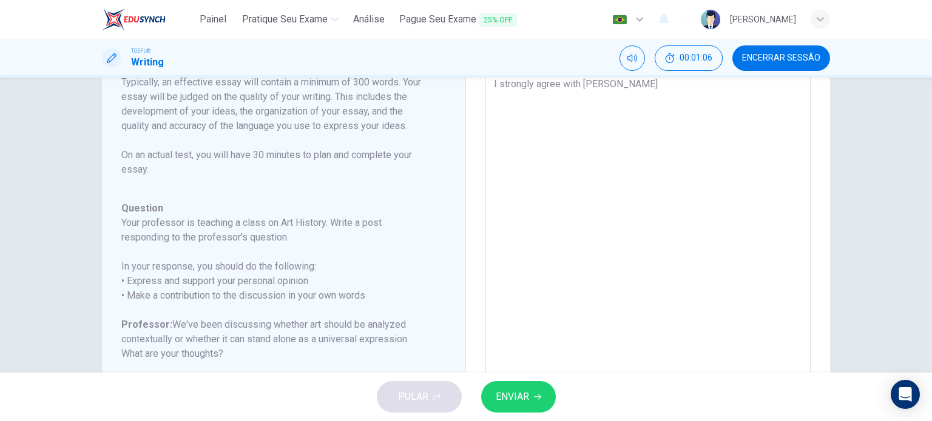
type textarea "x"
type textarea "This is a challenging topic, but I think that it is important I strongly agree …"
type textarea "x"
type textarea "This is a challenging topic, but I think that it is important I strongly agree …"
type textarea "x"
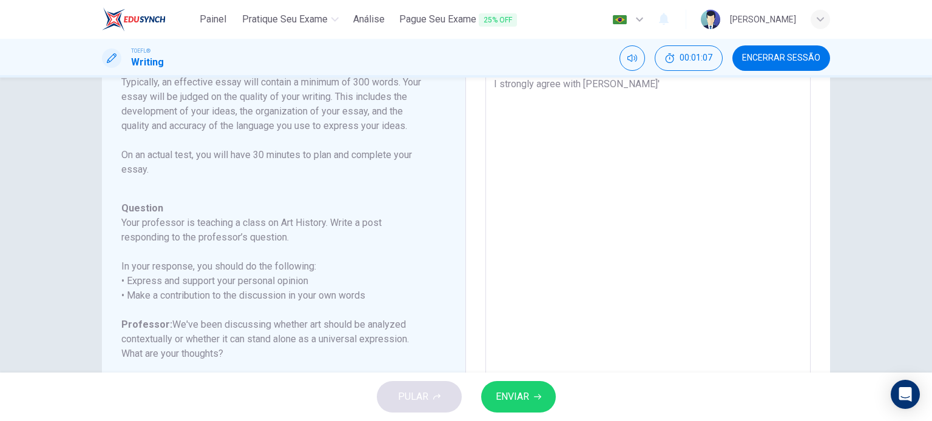
type textarea "This is a challenging topic, but I think that it is important I strongly agree …"
type textarea "x"
type textarea "This is a challenging topic, but I think that it is important I strongly agree …"
type textarea "x"
type textarea "This is a challenging topic, but I think that it is important I strongly agree …"
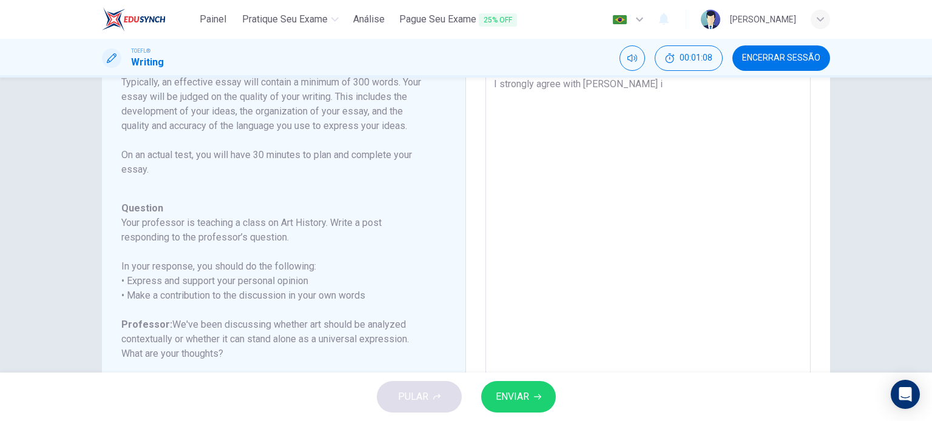
type textarea "x"
type textarea "This is a challenging topic, but I think that it is important I strongly agree …"
type textarea "x"
type textarea "This is a challenging topic, but I think that it is important I strongly agree …"
type textarea "x"
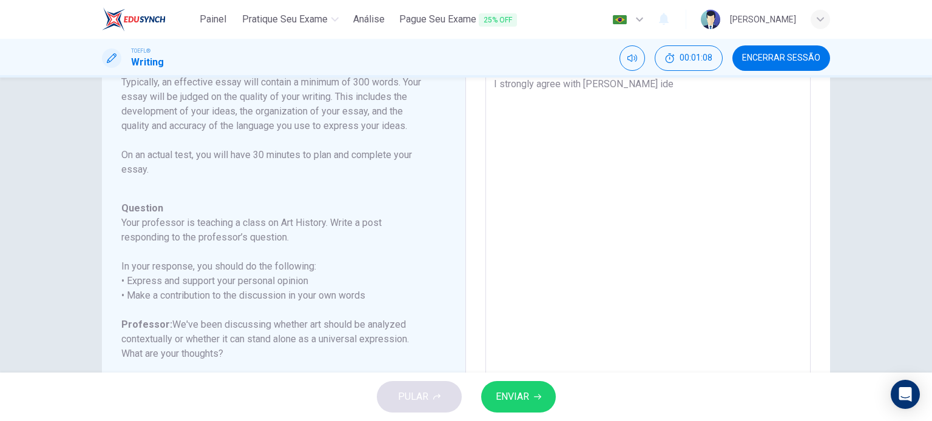
type textarea "This is a challenging topic, but I think that it is important I strongly agree …"
type textarea "x"
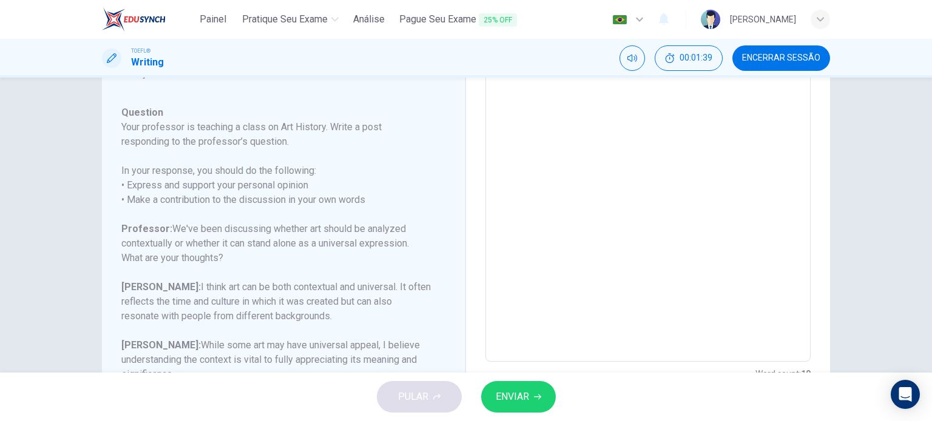
scroll to position [0, 0]
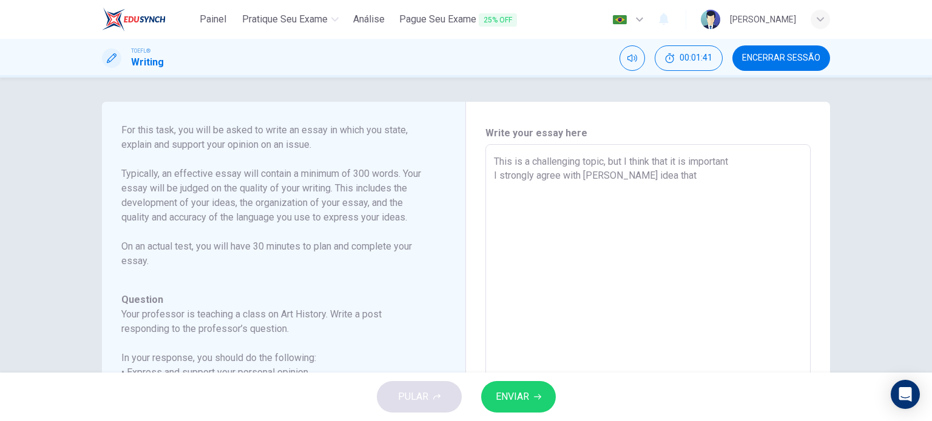
drag, startPoint x: 663, startPoint y: 179, endPoint x: 465, endPoint y: 163, distance: 198.9
click at [466, 163] on div "Write your essay here This is a challenging topic, but I think that it is impor…" at bounding box center [648, 347] width 364 height 491
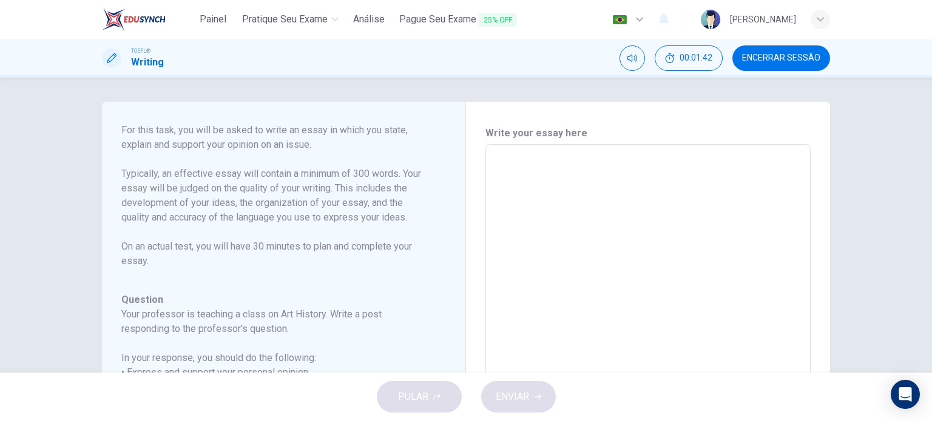
click at [744, 62] on span "Encerrar Sessão" at bounding box center [781, 58] width 78 height 10
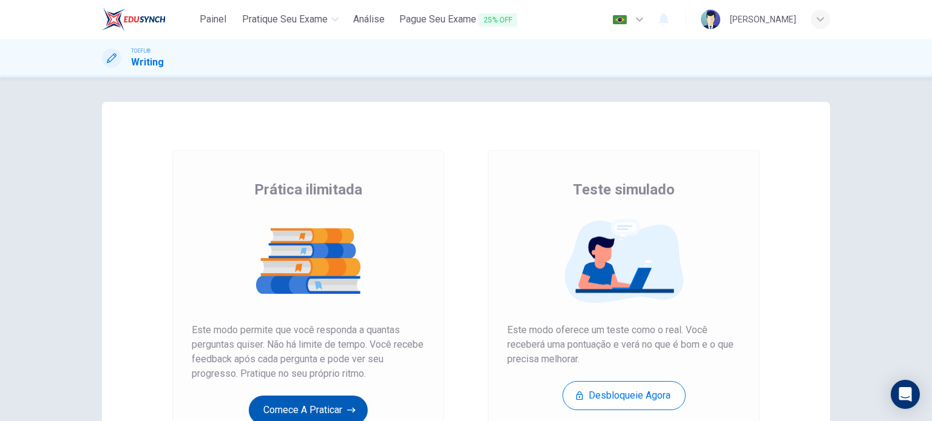
click at [312, 411] on button "Comece a praticar" at bounding box center [308, 410] width 119 height 29
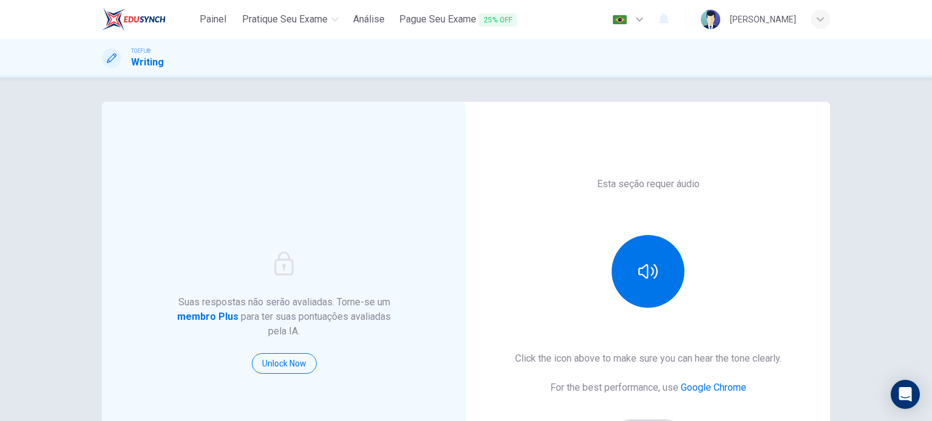
drag, startPoint x: 687, startPoint y: 251, endPoint x: 681, endPoint y: 253, distance: 6.3
click at [681, 253] on div at bounding box center [647, 271] width 131 height 73
click at [659, 268] on button "button" at bounding box center [647, 271] width 73 height 73
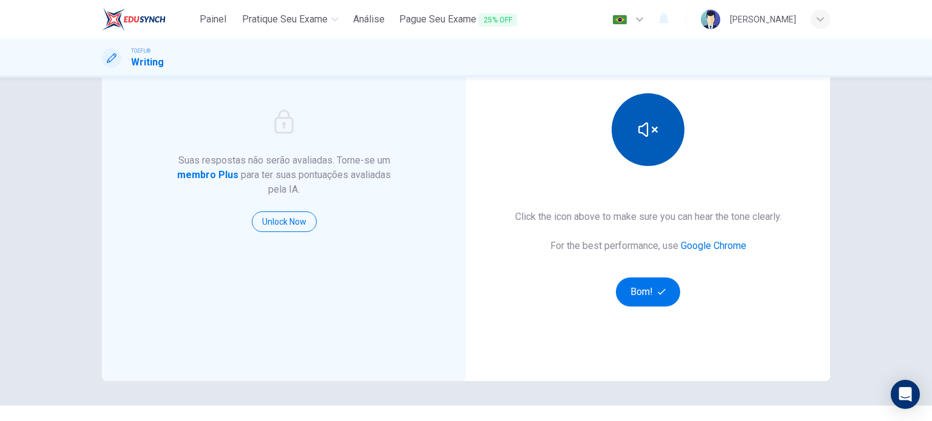
scroll to position [143, 0]
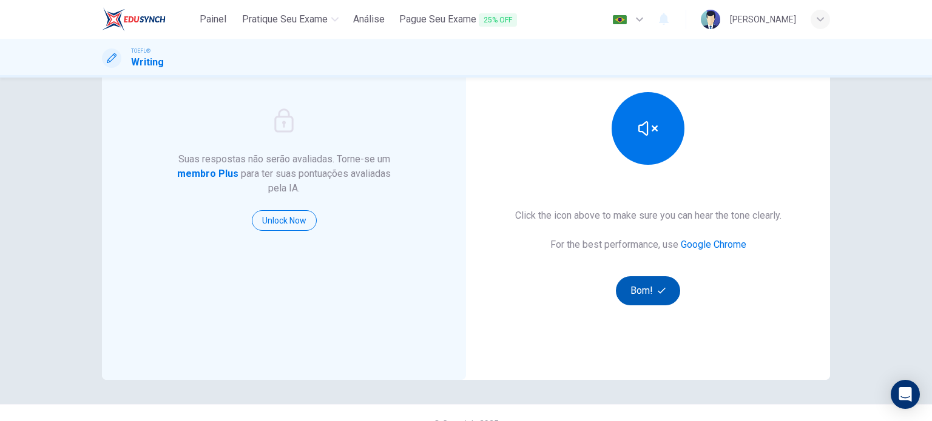
click at [641, 282] on button "Bom!" at bounding box center [648, 291] width 65 height 29
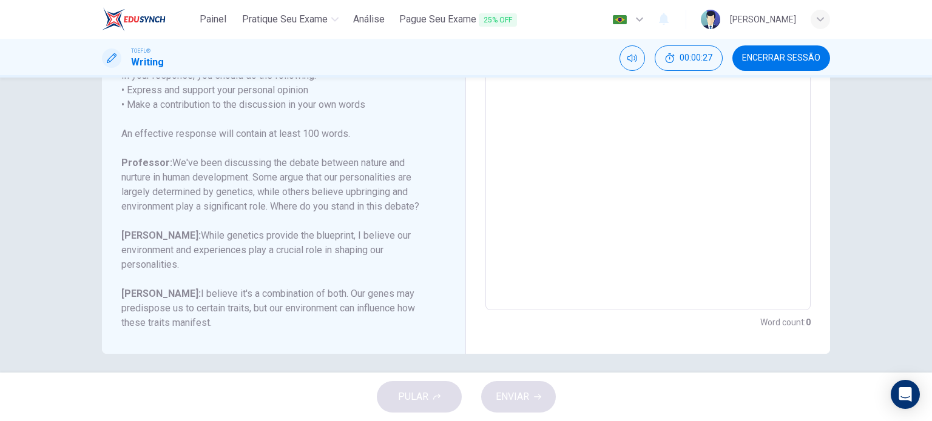
scroll to position [240, 0]
click at [768, 55] on span "Encerrar Sessão" at bounding box center [781, 58] width 78 height 10
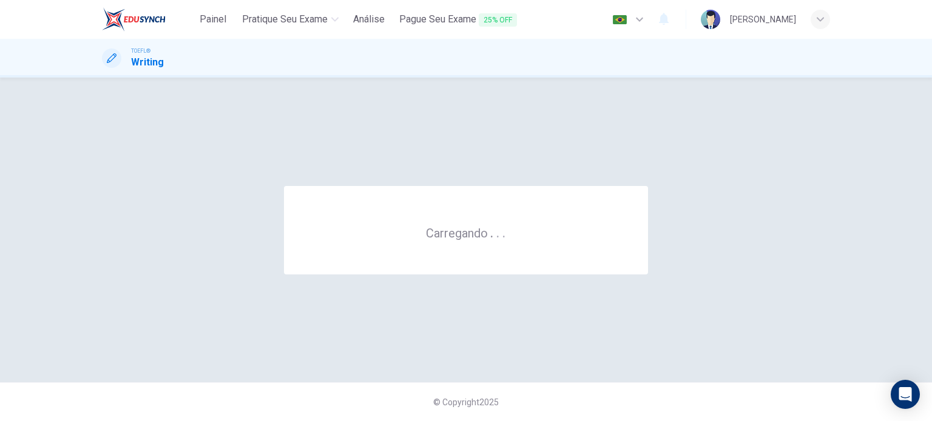
scroll to position [0, 0]
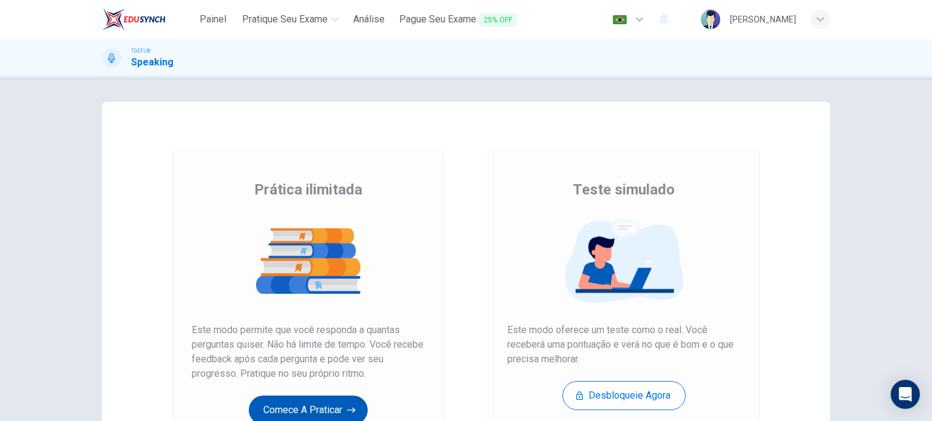
click at [278, 405] on button "Comece a praticar" at bounding box center [308, 410] width 119 height 29
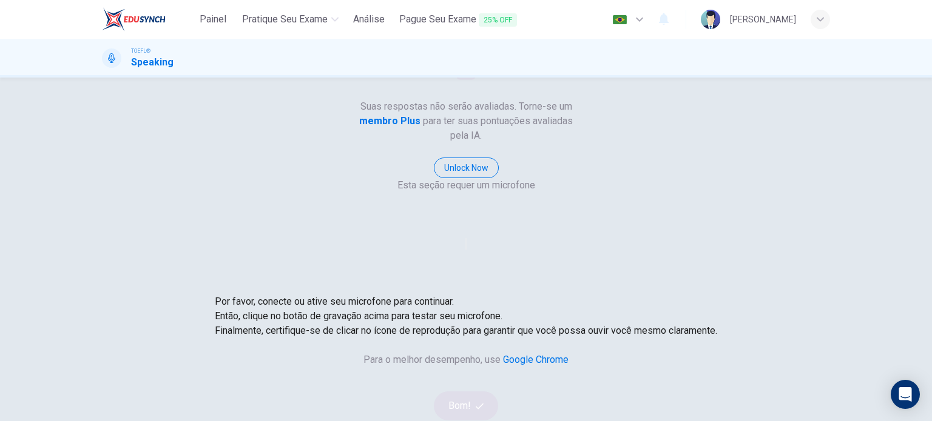
scroll to position [75, 0]
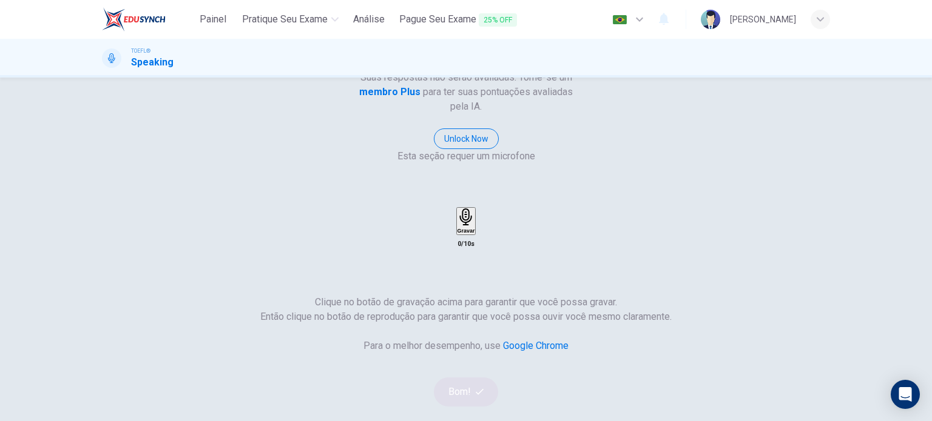
click at [475, 228] on h6 "Gravar" at bounding box center [466, 231] width 18 height 6
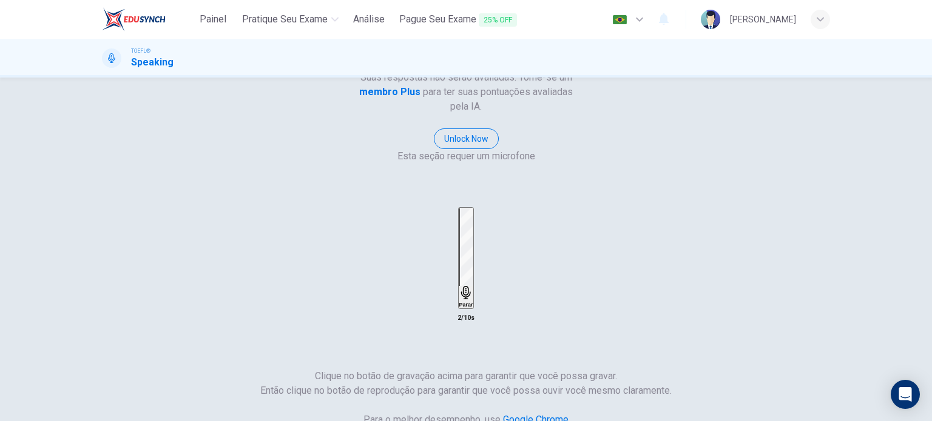
click at [473, 286] on icon "button" at bounding box center [466, 293] width 14 height 14
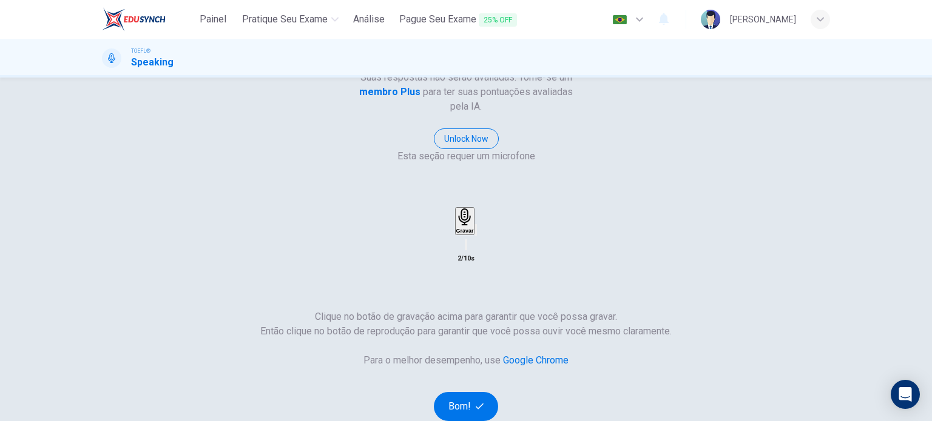
click at [474, 209] on div "Gravar" at bounding box center [465, 221] width 18 height 25
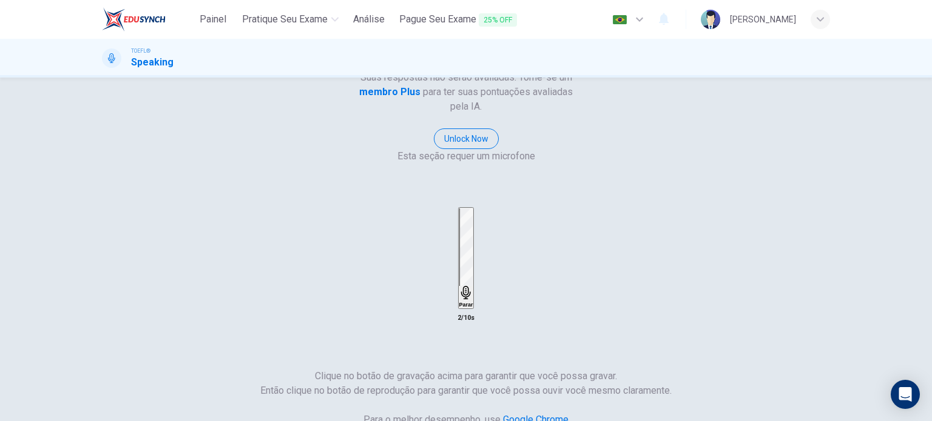
click at [473, 209] on div "Parar" at bounding box center [466, 258] width 14 height 99
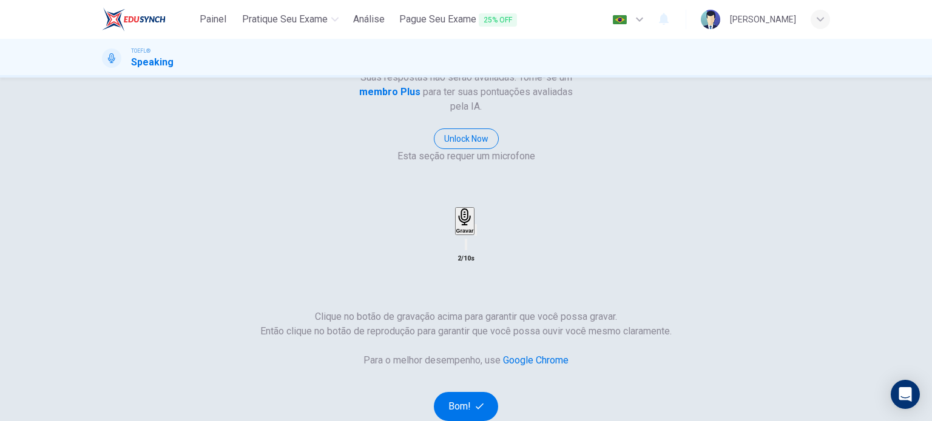
click at [475, 226] on div "button" at bounding box center [475, 230] width 0 height 9
click at [499, 392] on button "Bom!" at bounding box center [466, 406] width 65 height 29
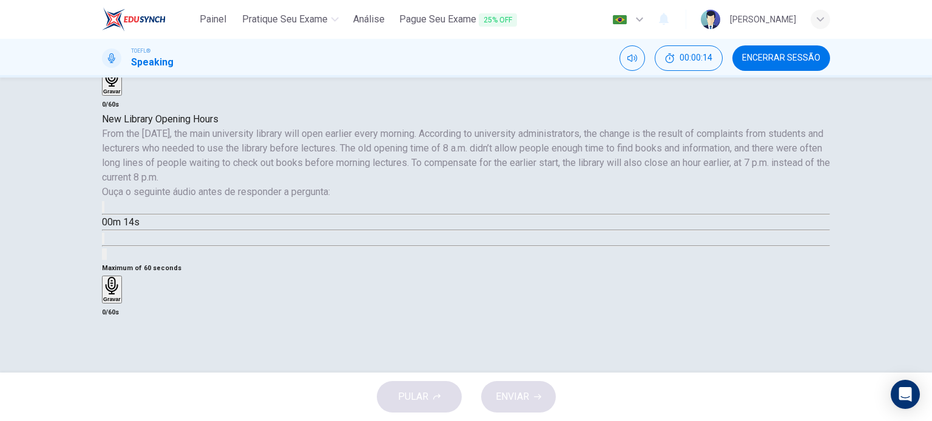
scroll to position [216, 0]
click at [175, 261] on div "New Library Opening Hours From the 1st of December, the main university library…" at bounding box center [466, 186] width 728 height 149
click at [117, 224] on icon "button" at bounding box center [110, 217] width 13 height 15
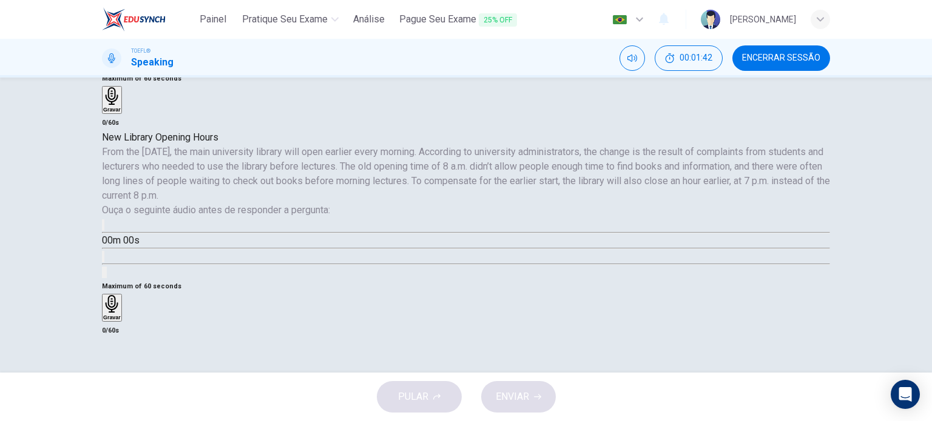
type input "0"
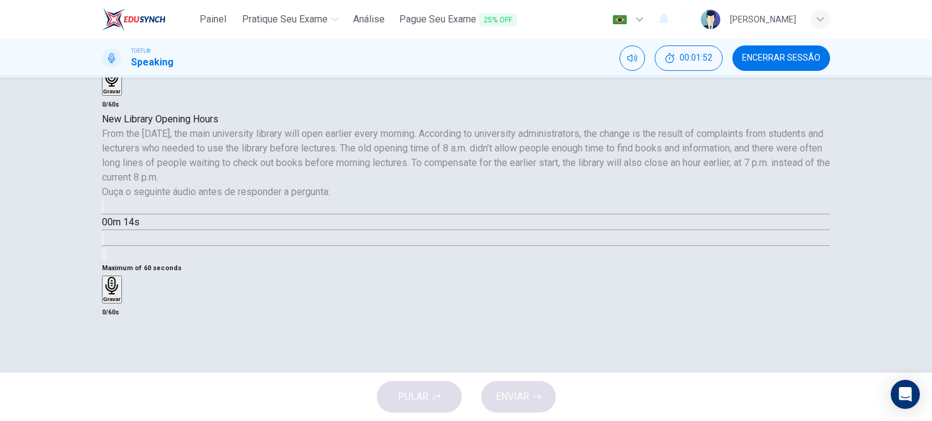
scroll to position [218, 0]
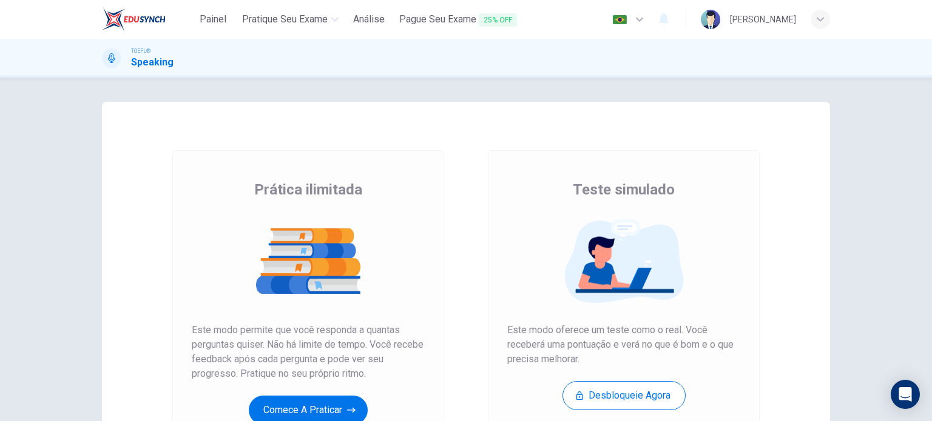
scroll to position [155, 0]
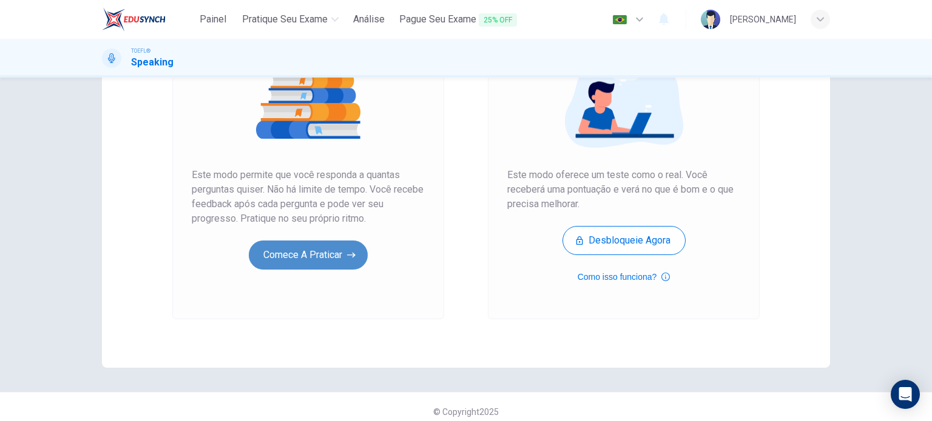
click at [334, 253] on button "Comece a praticar" at bounding box center [308, 255] width 119 height 29
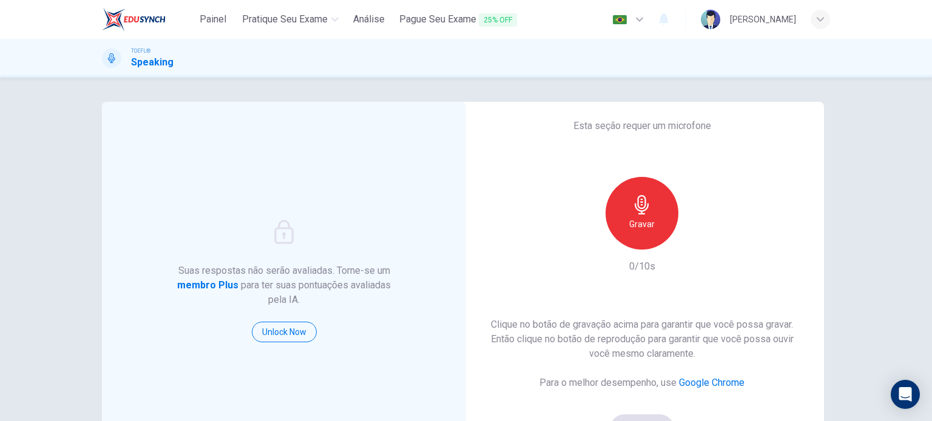
scroll to position [85, 0]
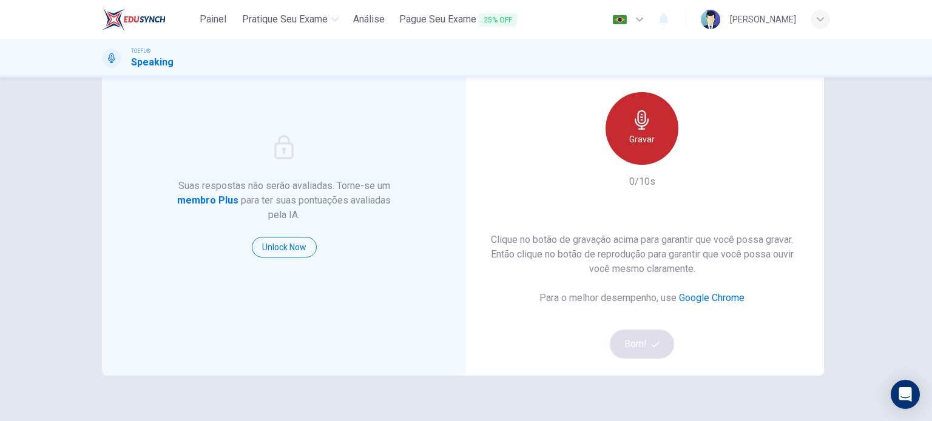
click at [659, 127] on div "Gravar" at bounding box center [641, 128] width 73 height 73
click at [659, 127] on div "Parar" at bounding box center [641, 128] width 73 height 73
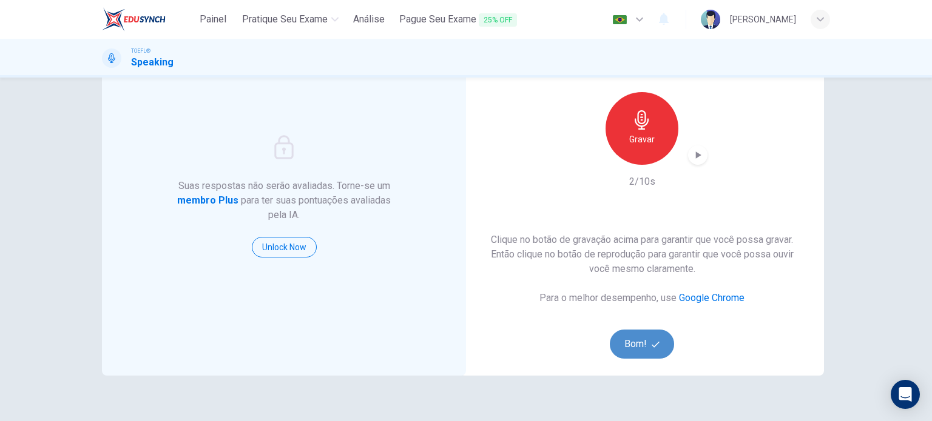
click at [632, 330] on button "Bom!" at bounding box center [641, 344] width 65 height 29
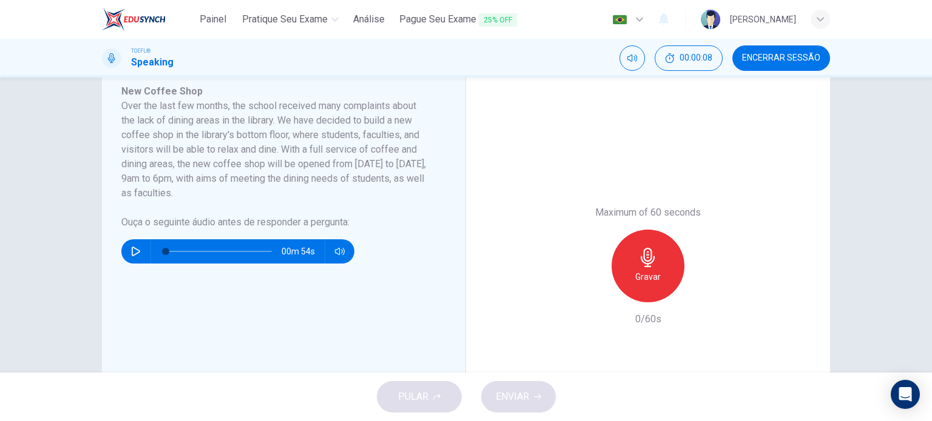
scroll to position [177, 0]
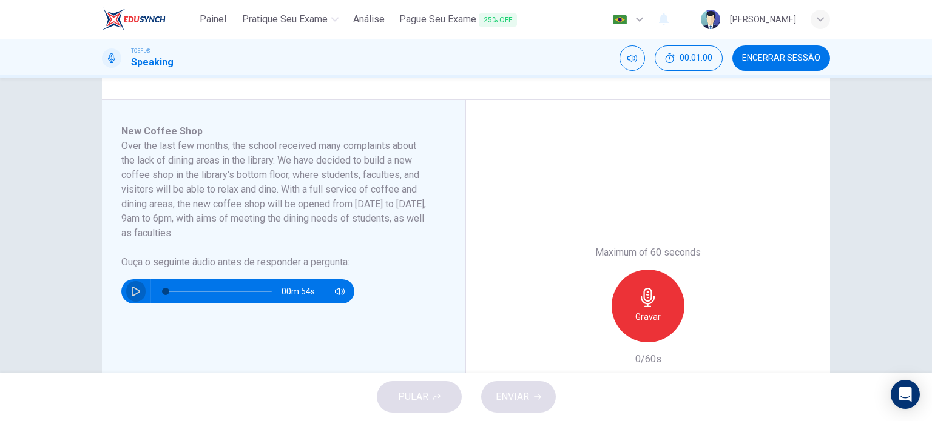
click at [131, 289] on icon "button" at bounding box center [136, 292] width 10 height 10
type input "0"
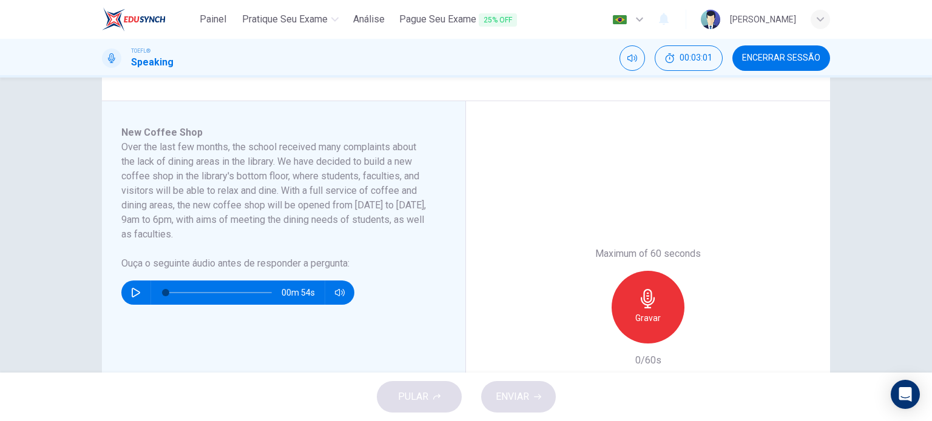
scroll to position [175, 0]
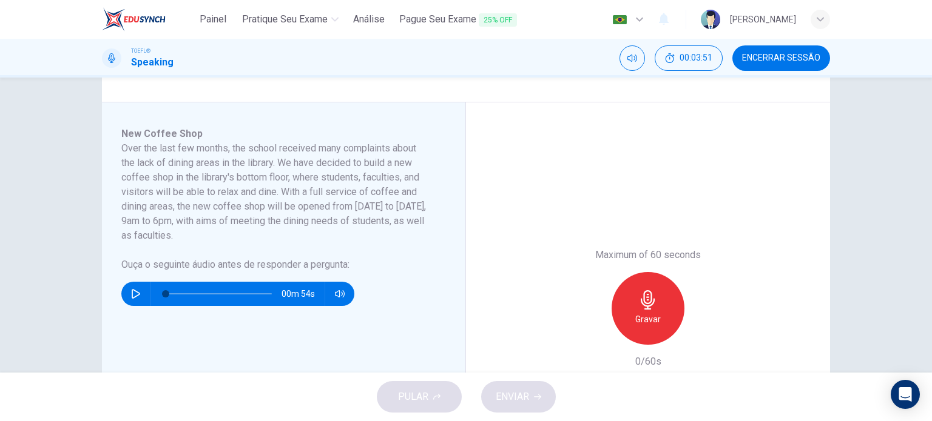
click at [638, 306] on icon "button" at bounding box center [647, 299] width 19 height 19
click at [628, 334] on div "Parar" at bounding box center [647, 308] width 73 height 73
click at [586, 335] on icon "button" at bounding box center [591, 335] width 11 height 11
click at [659, 327] on div "Gravar" at bounding box center [647, 308] width 73 height 73
click at [673, 317] on div "Parar" at bounding box center [647, 308] width 73 height 73
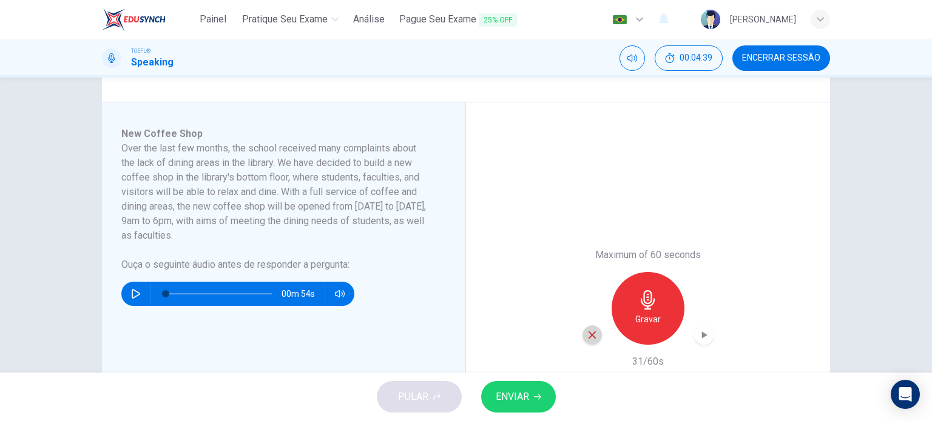
click at [586, 327] on div "button" at bounding box center [591, 335] width 19 height 19
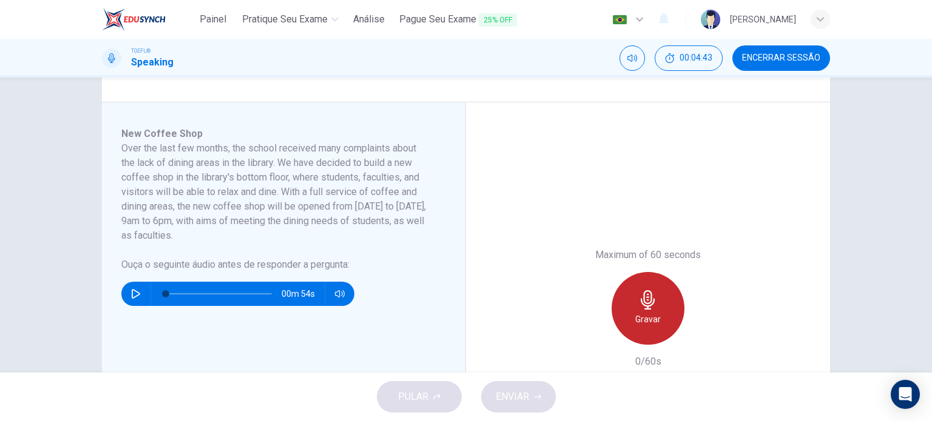
click at [645, 328] on div "Gravar" at bounding box center [647, 308] width 73 height 73
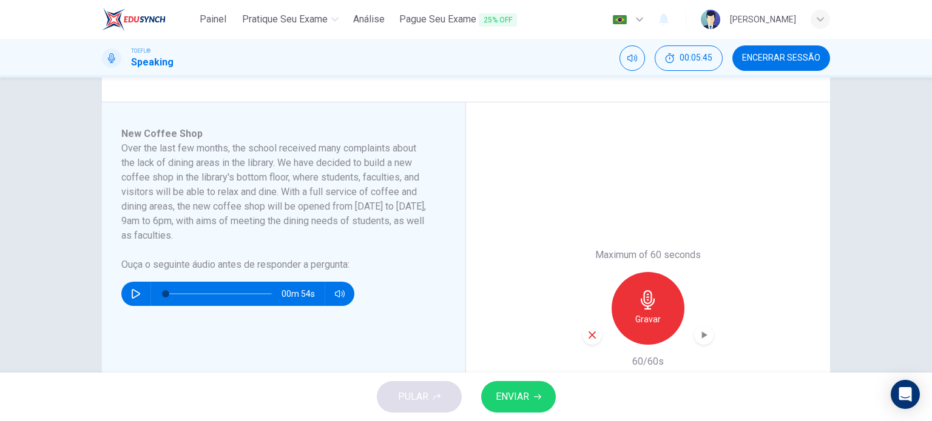
click at [535, 395] on icon "button" at bounding box center [537, 397] width 7 height 7
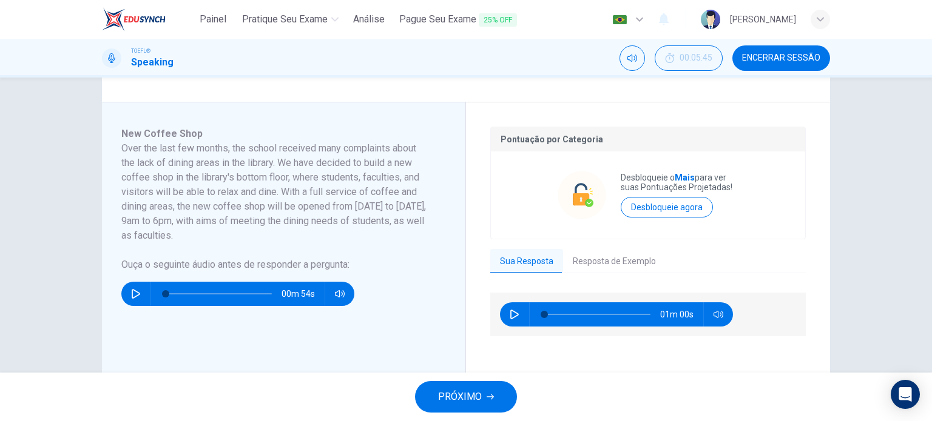
click at [498, 394] on button "PRÓXIMO" at bounding box center [466, 397] width 102 height 32
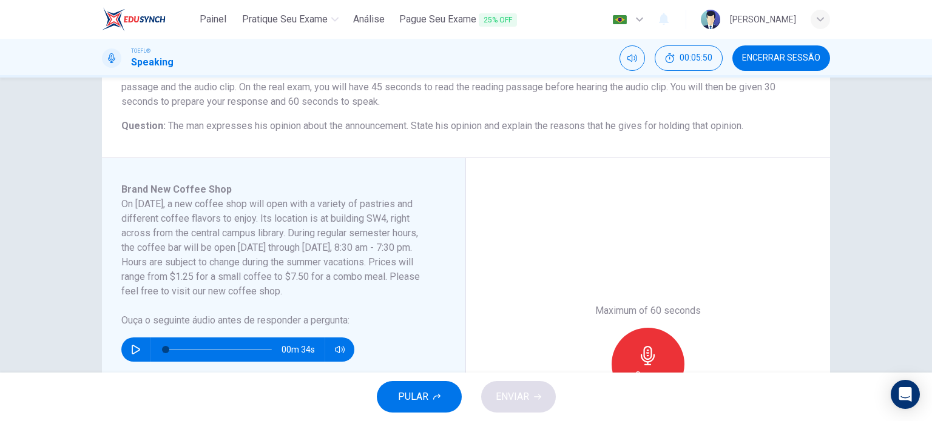
scroll to position [120, 0]
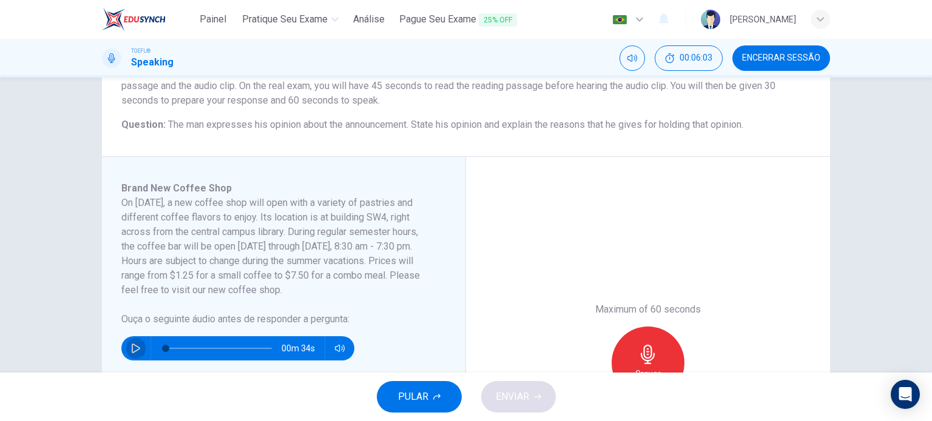
click at [141, 354] on button "button" at bounding box center [135, 349] width 19 height 24
type input "0"
click at [656, 347] on div "Gravar" at bounding box center [647, 363] width 73 height 73
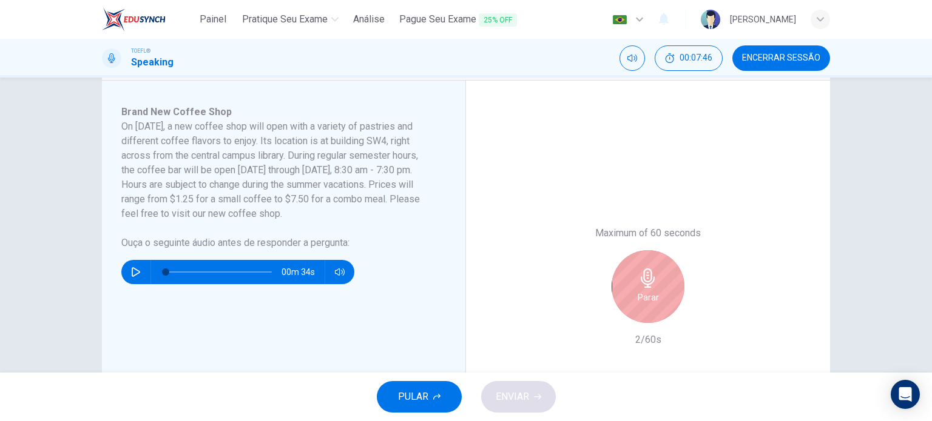
scroll to position [196, 0]
click at [669, 291] on div "Parar" at bounding box center [647, 286] width 73 height 73
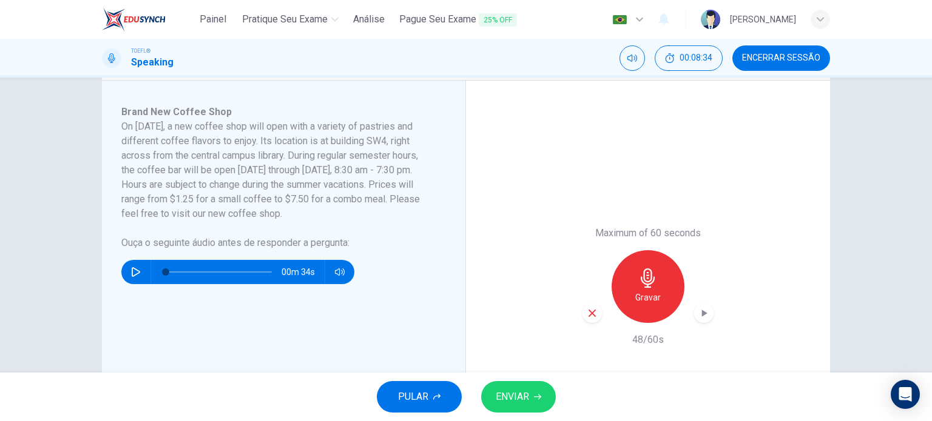
click at [582, 321] on div "Gravar" at bounding box center [647, 286] width 131 height 73
click at [582, 320] on div "button" at bounding box center [591, 313] width 19 height 19
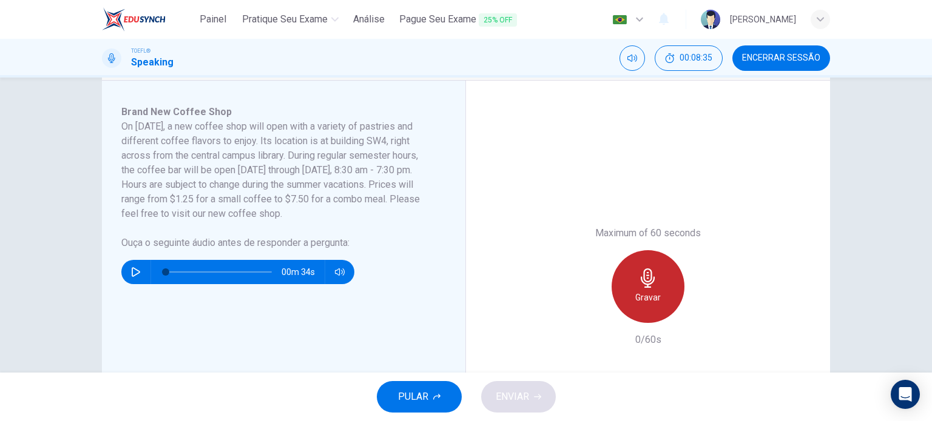
click at [651, 294] on h6 "Gravar" at bounding box center [647, 297] width 25 height 15
click at [633, 294] on div "Parar" at bounding box center [647, 286] width 73 height 73
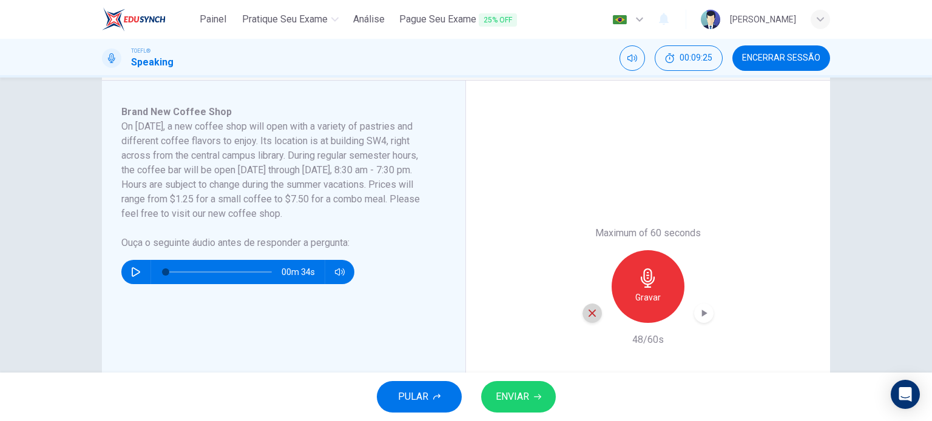
click at [586, 314] on icon "button" at bounding box center [591, 313] width 11 height 11
click at [643, 299] on h6 "Gravar" at bounding box center [647, 297] width 25 height 15
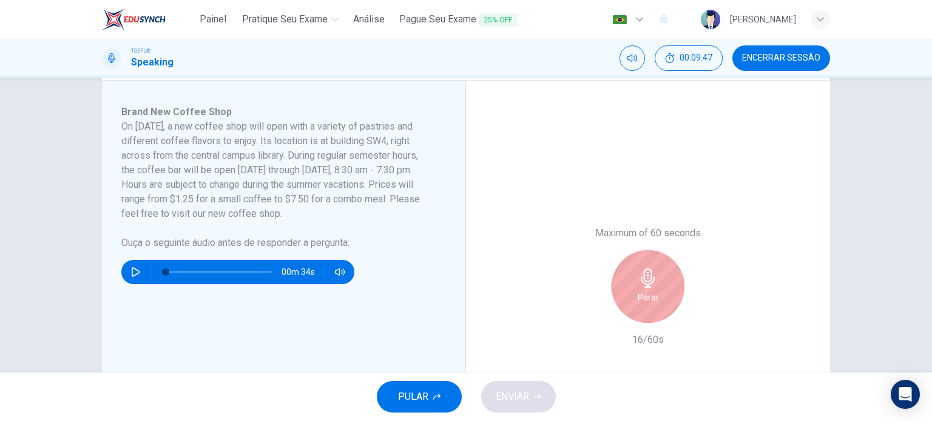
click at [662, 305] on div "Parar" at bounding box center [647, 286] width 73 height 73
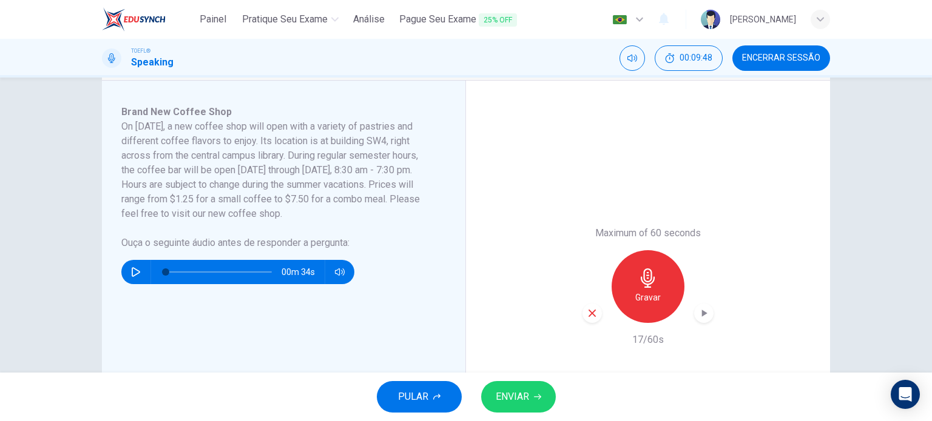
click at [586, 315] on icon "button" at bounding box center [591, 313] width 11 height 11
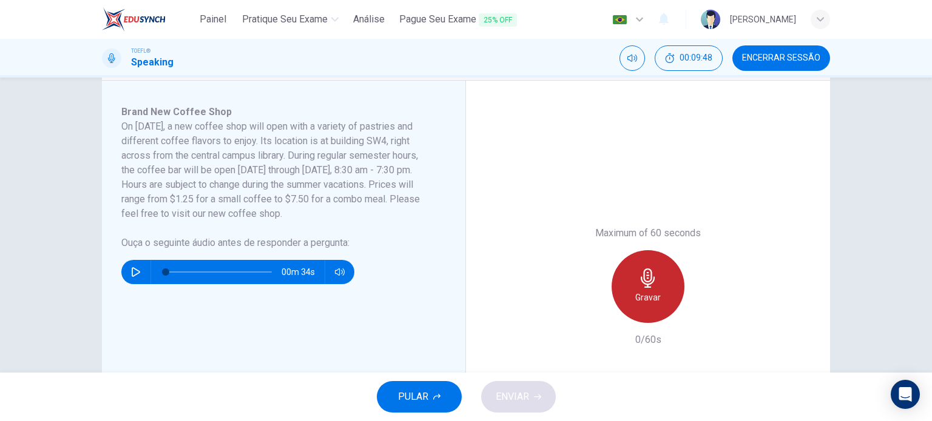
click at [638, 295] on h6 "Gravar" at bounding box center [647, 297] width 25 height 15
click at [637, 303] on h6 "Parar" at bounding box center [647, 297] width 21 height 15
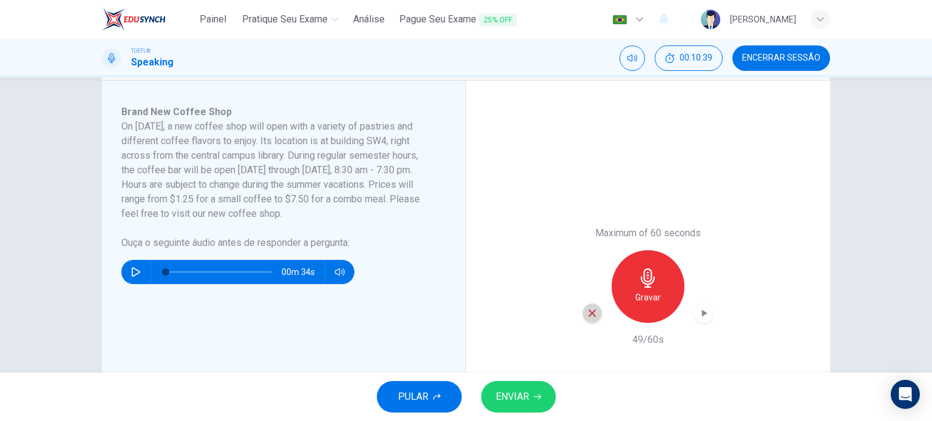
click at [592, 314] on icon "button" at bounding box center [591, 313] width 11 height 11
click at [646, 299] on h6 "Gravar" at bounding box center [647, 297] width 25 height 15
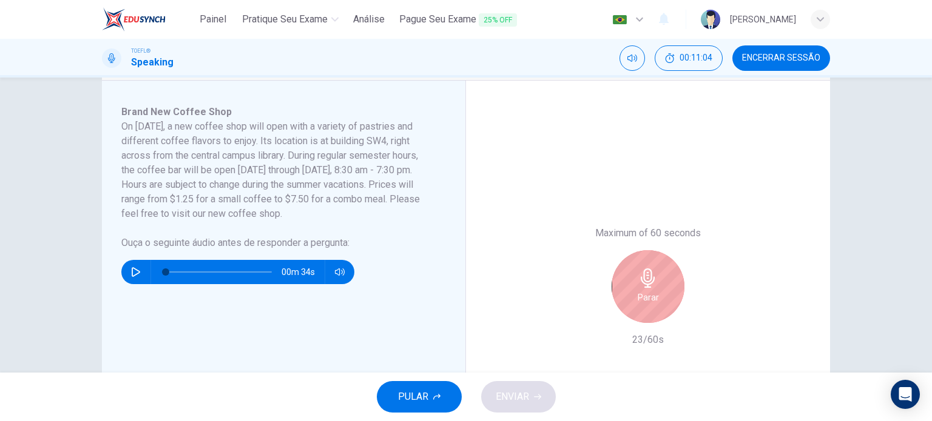
click at [640, 291] on h6 "Parar" at bounding box center [647, 297] width 21 height 15
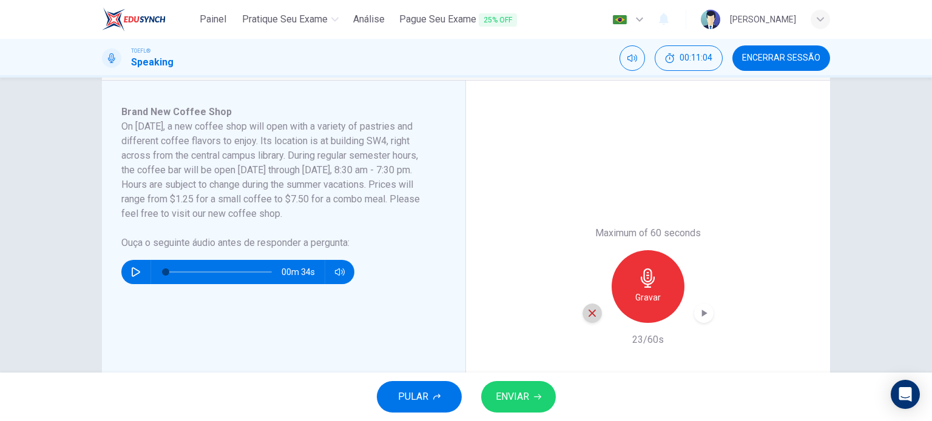
click at [590, 312] on icon "button" at bounding box center [591, 313] width 7 height 7
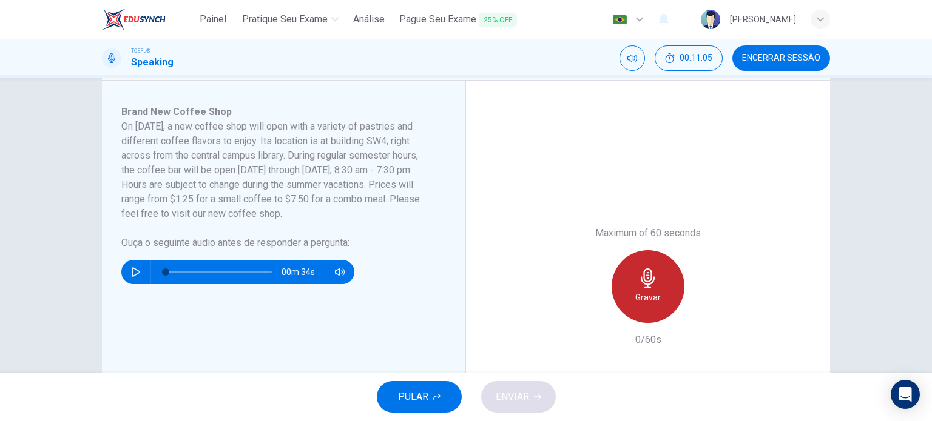
click at [651, 303] on h6 "Gravar" at bounding box center [647, 297] width 25 height 15
click at [660, 294] on div "Parar" at bounding box center [647, 286] width 73 height 73
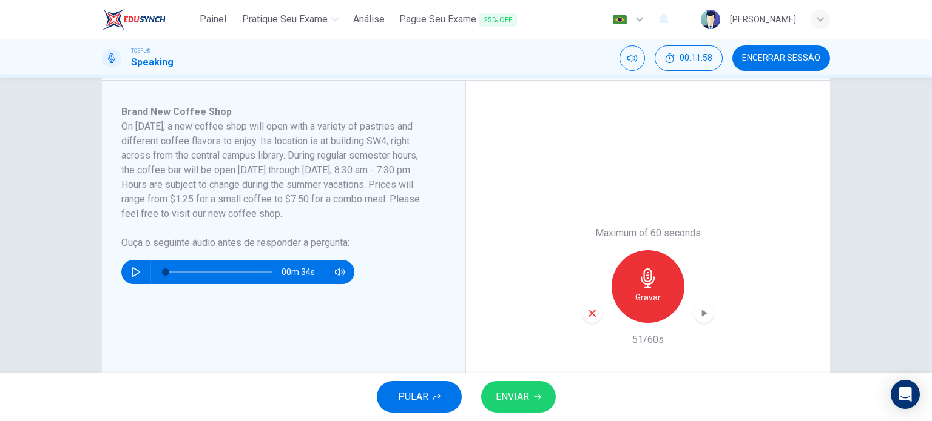
click at [526, 403] on span "ENVIAR" at bounding box center [511, 397] width 33 height 17
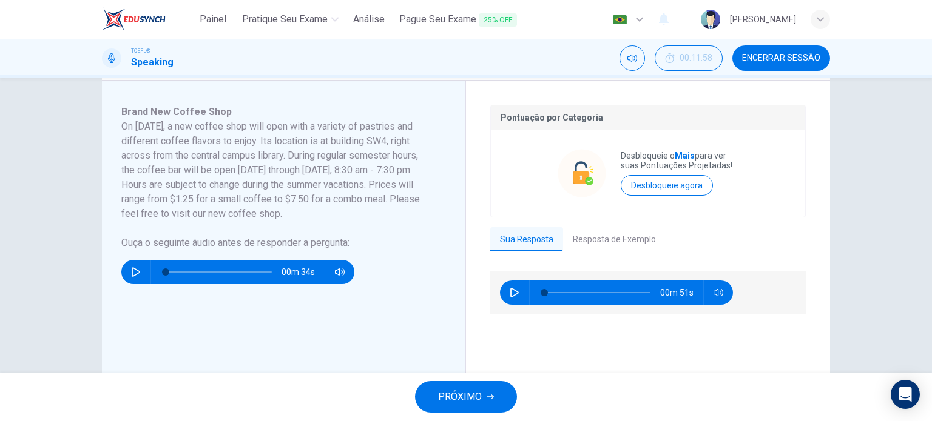
click at [488, 397] on icon "button" at bounding box center [489, 397] width 7 height 7
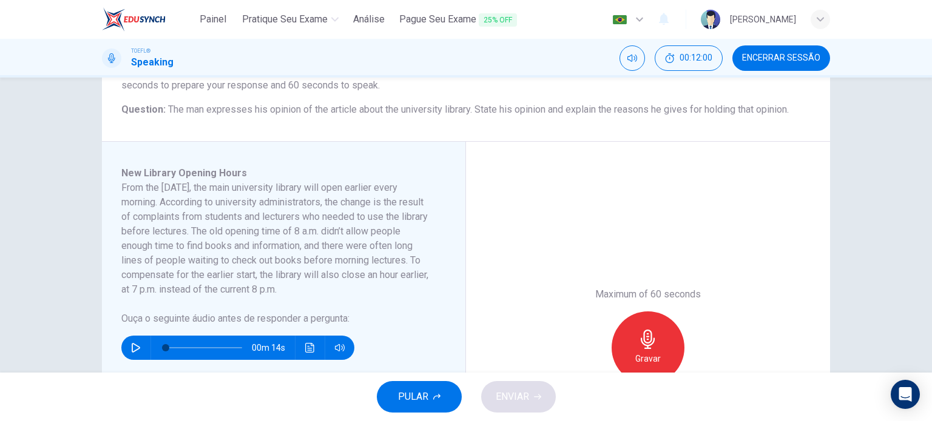
scroll to position [135, 0]
click at [755, 55] on span "Encerrar Sessão" at bounding box center [781, 58] width 78 height 10
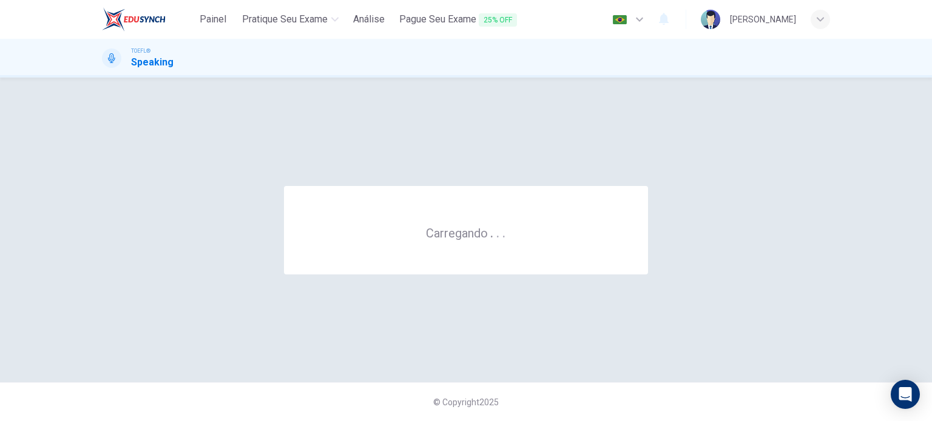
scroll to position [0, 0]
